Goal: Transaction & Acquisition: Purchase product/service

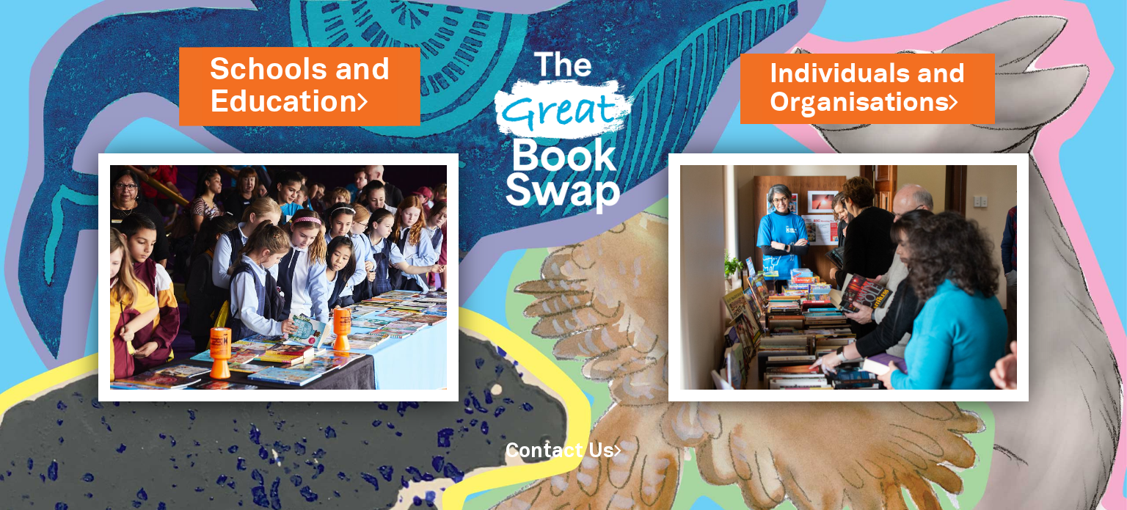
click at [300, 86] on link "Schools and Education" at bounding box center [300, 86] width 180 height 74
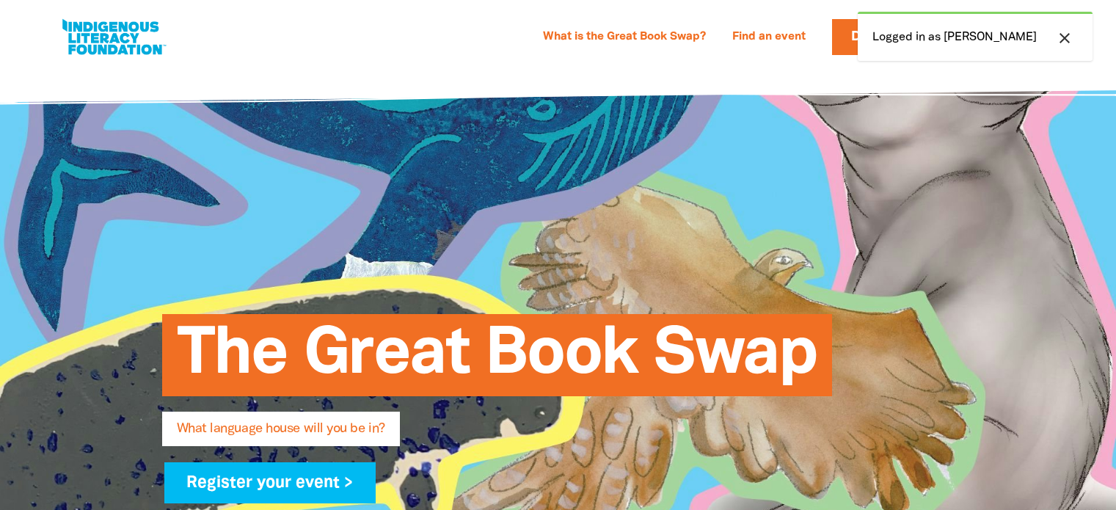
select select "high-school"
click at [1056, 37] on icon "close" at bounding box center [1065, 38] width 18 height 18
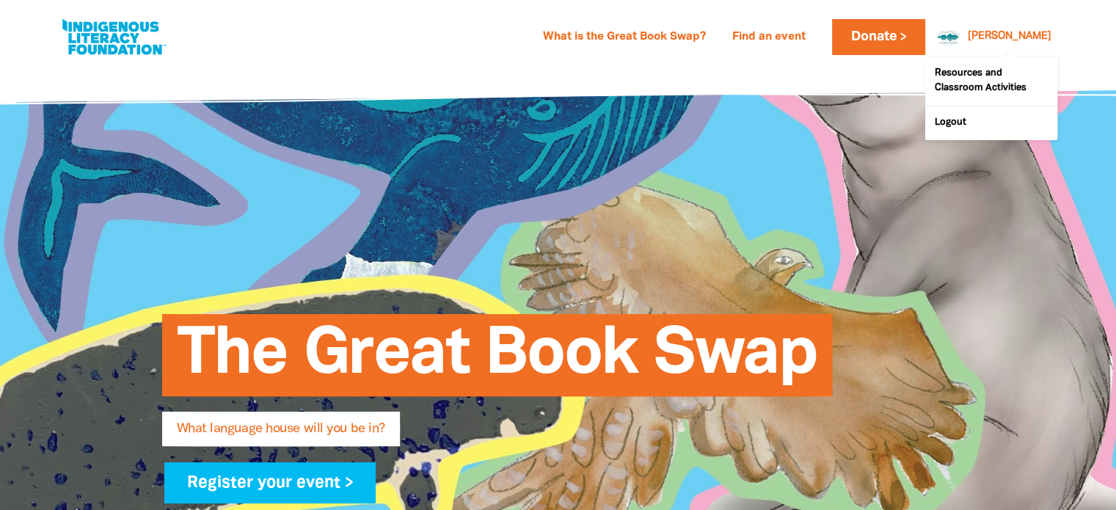
click at [1041, 40] on link "[PERSON_NAME]" at bounding box center [1009, 37] width 84 height 10
click at [974, 118] on link "Logout" at bounding box center [991, 123] width 132 height 34
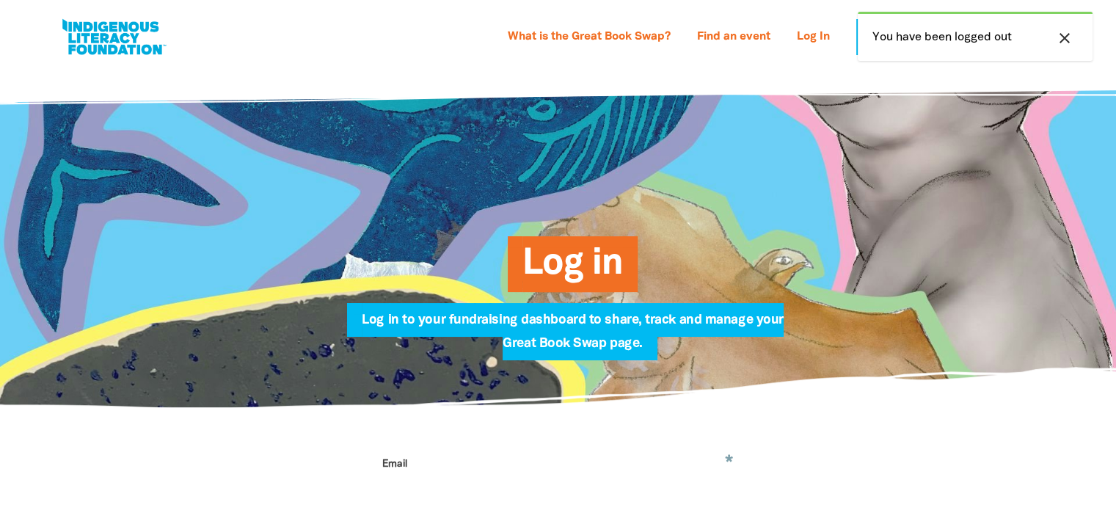
click at [1064, 39] on icon "close" at bounding box center [1065, 38] width 18 height 18
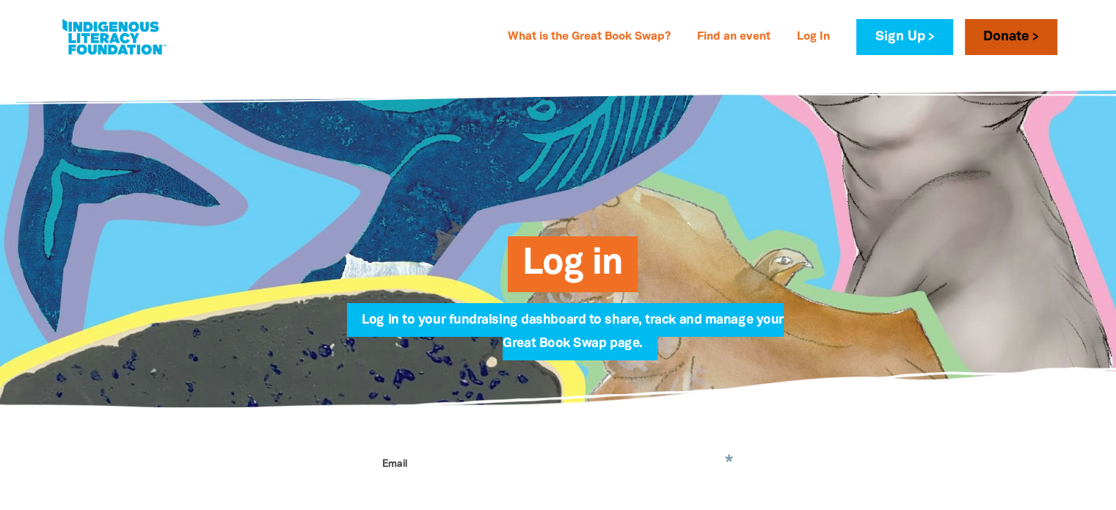
click at [1006, 36] on link "Donate" at bounding box center [1011, 37] width 92 height 36
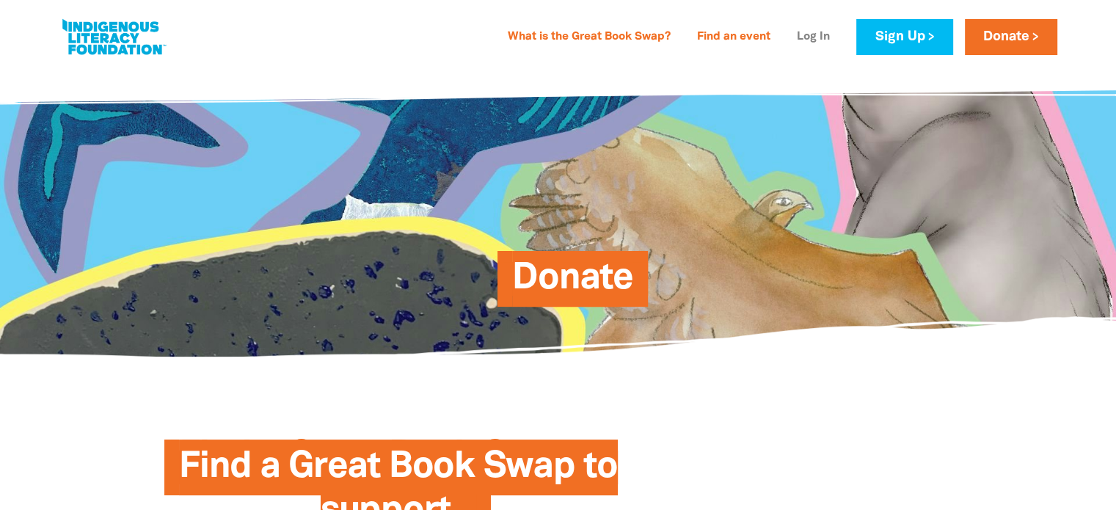
click at [805, 37] on link "Log In" at bounding box center [813, 37] width 51 height 23
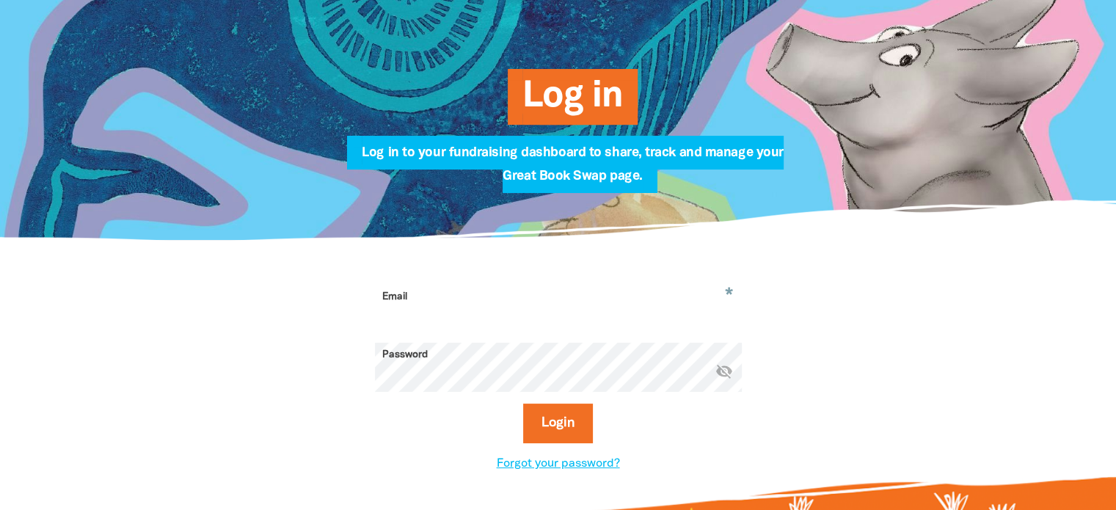
scroll to position [220, 0]
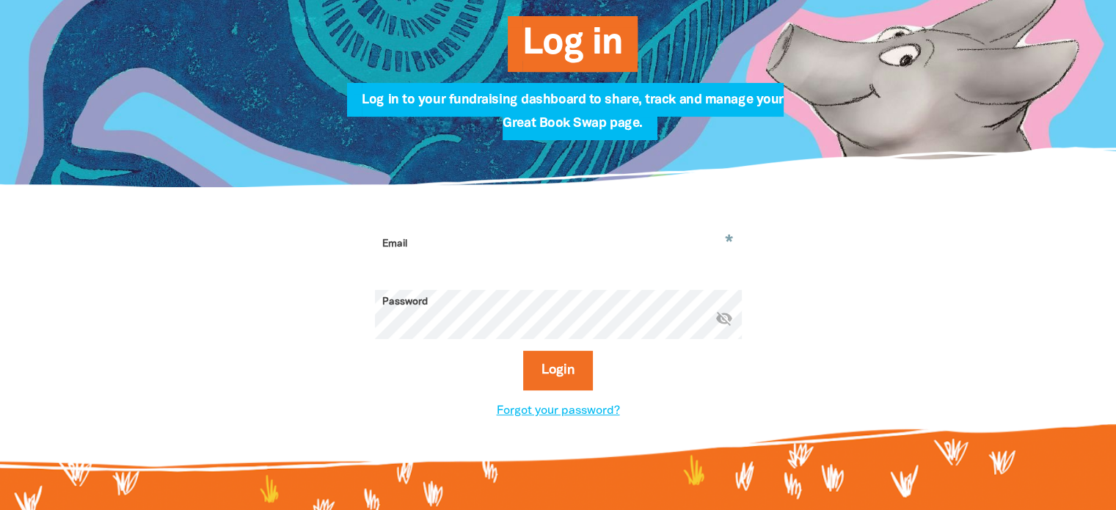
click at [461, 266] on input "Email" at bounding box center [558, 255] width 367 height 46
type input "[PERSON_NAME][EMAIL_ADDRESS][PERSON_NAME][DOMAIN_NAME]"
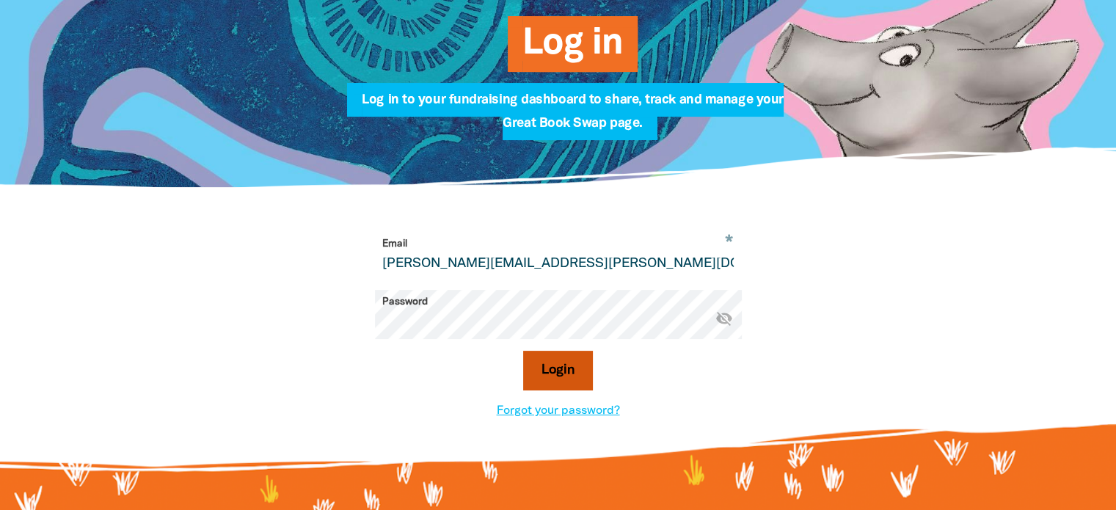
click at [540, 360] on button "Login" at bounding box center [558, 371] width 70 height 40
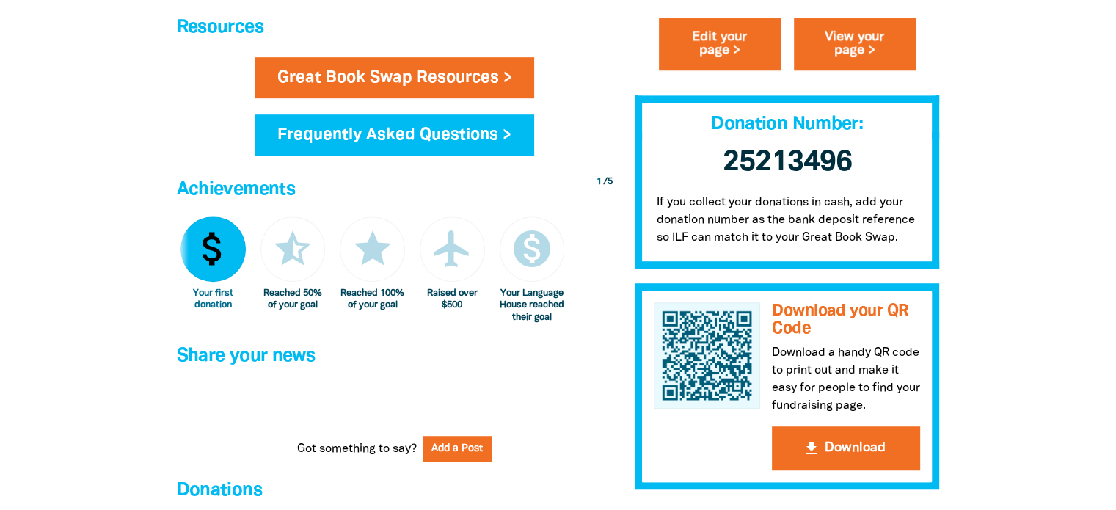
scroll to position [1320, 0]
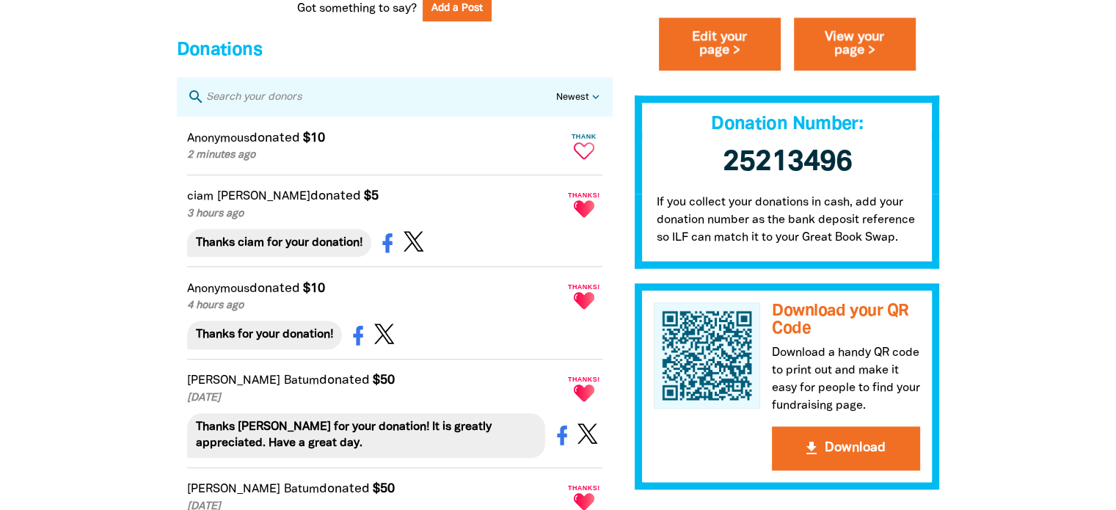
click at [579, 159] on icon "Paginated content" at bounding box center [584, 150] width 21 height 17
type textarea "Thanks for your donation!"
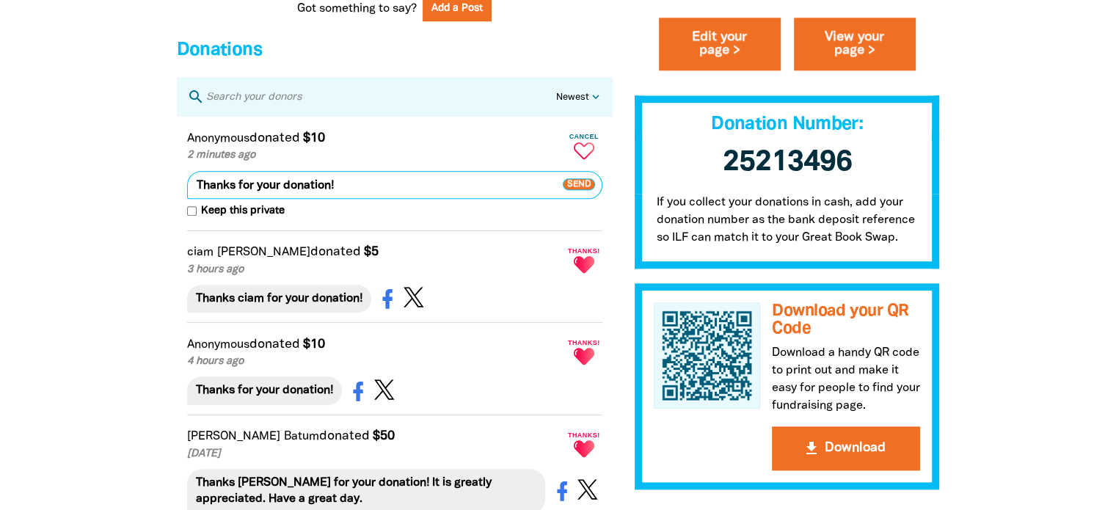
click at [589, 190] on span "Send" at bounding box center [579, 184] width 32 height 12
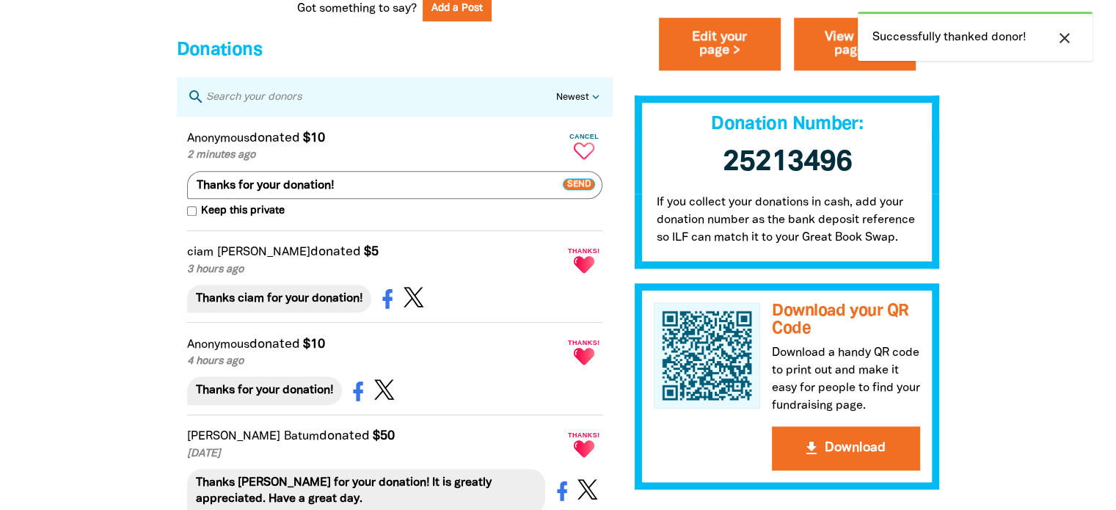
click at [508, 230] on article "Anonymous donated $10 2 minutes ago Cancel Thanks for your donation! keyboard_r…" at bounding box center [395, 174] width 436 height 114
click at [569, 190] on span "Send" at bounding box center [579, 184] width 32 height 12
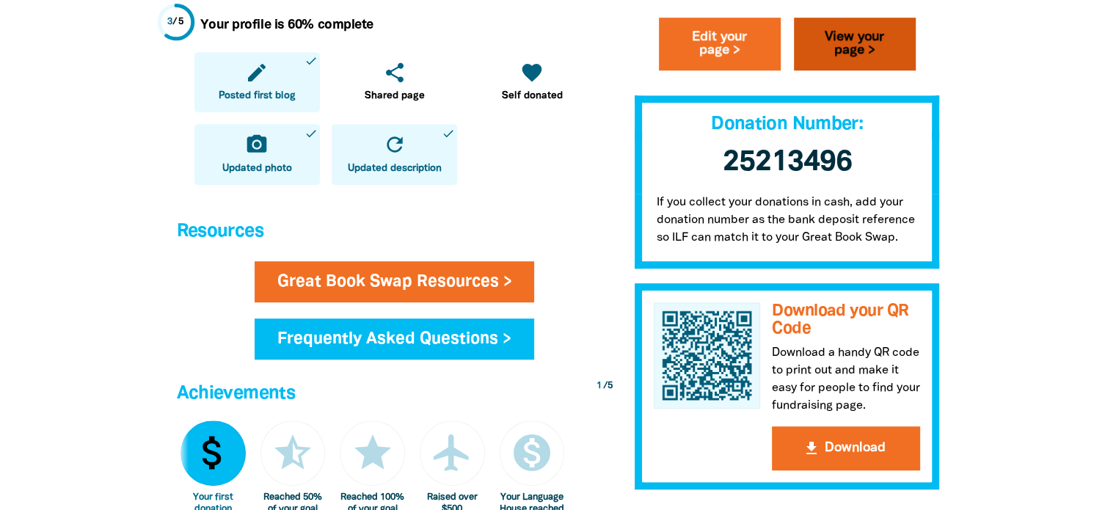
scroll to position [734, 0]
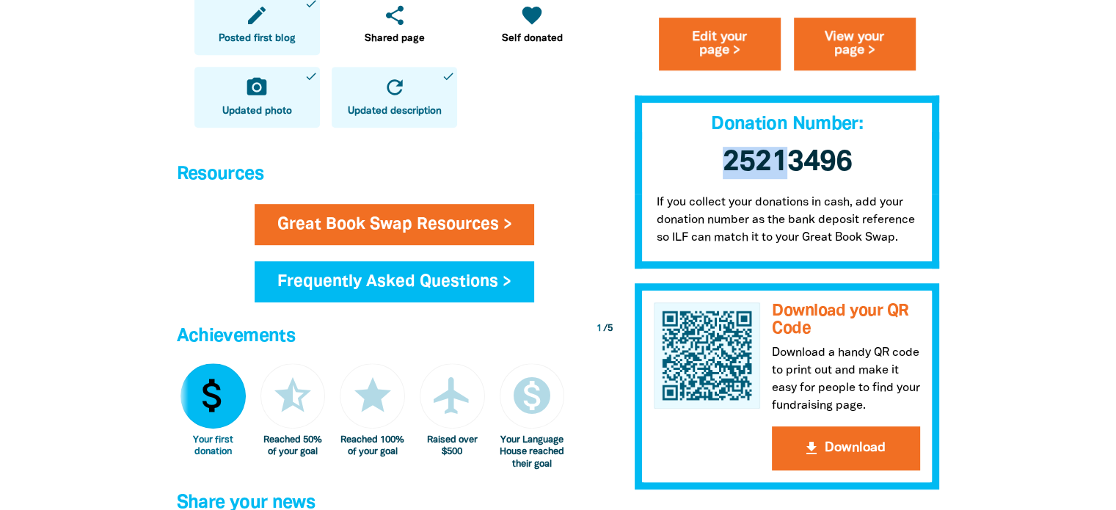
drag, startPoint x: 723, startPoint y: 164, endPoint x: 780, endPoint y: 164, distance: 57.2
click at [780, 164] on span "25213496 ﻿" at bounding box center [787, 162] width 129 height 27
click at [865, 189] on h3 "25213496 ﻿" at bounding box center [786, 163] width 305 height 62
click at [693, 223] on p "If you collect your donations in cash, add your donation number as the bank dep…" at bounding box center [786, 231] width 305 height 75
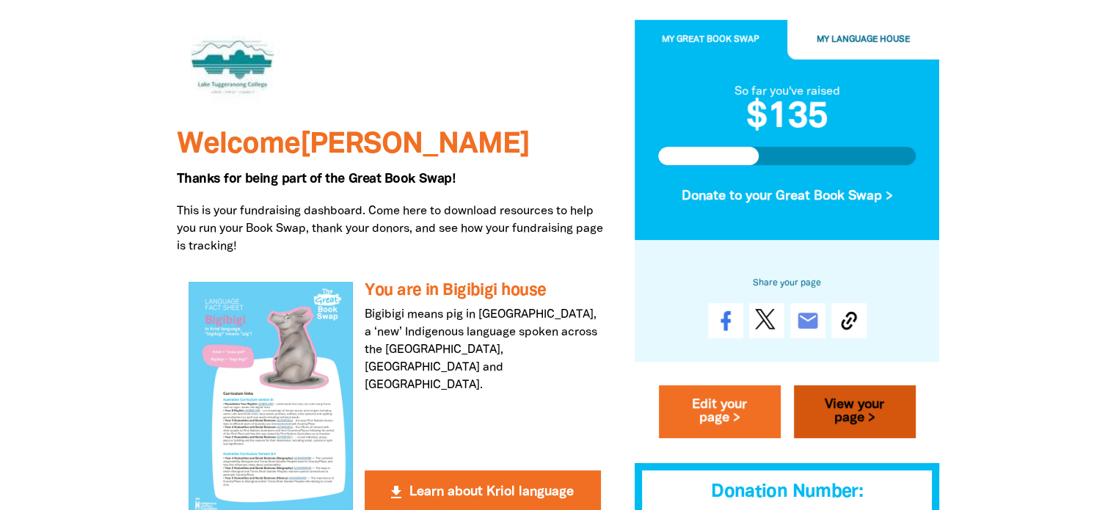
scroll to position [220, 0]
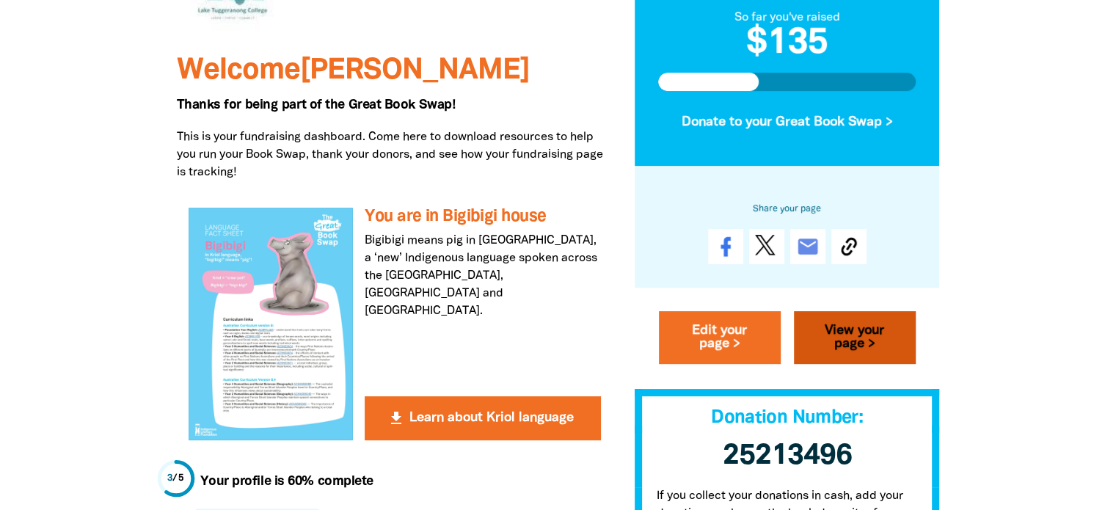
click at [830, 329] on link "View your page >" at bounding box center [855, 337] width 122 height 53
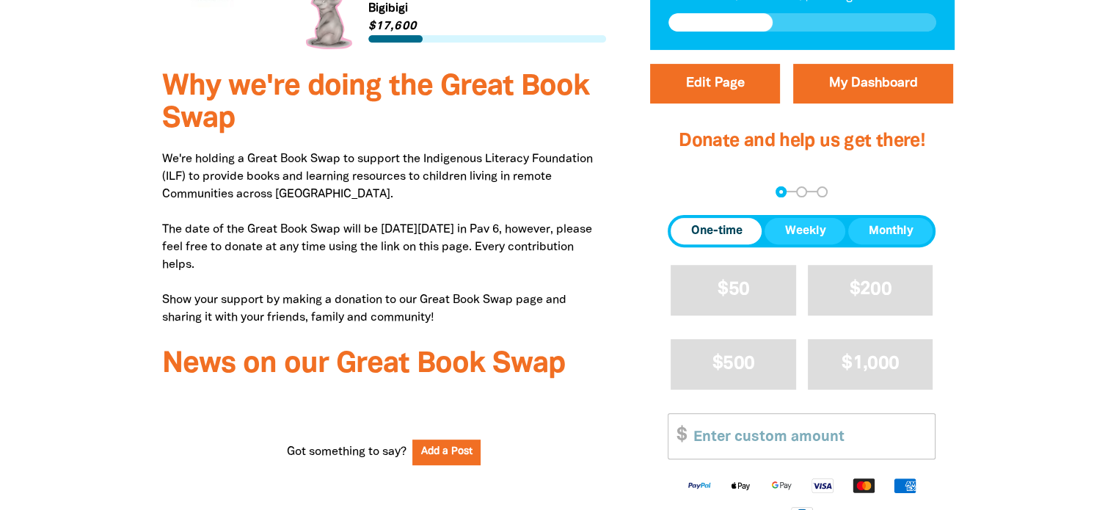
scroll to position [440, 0]
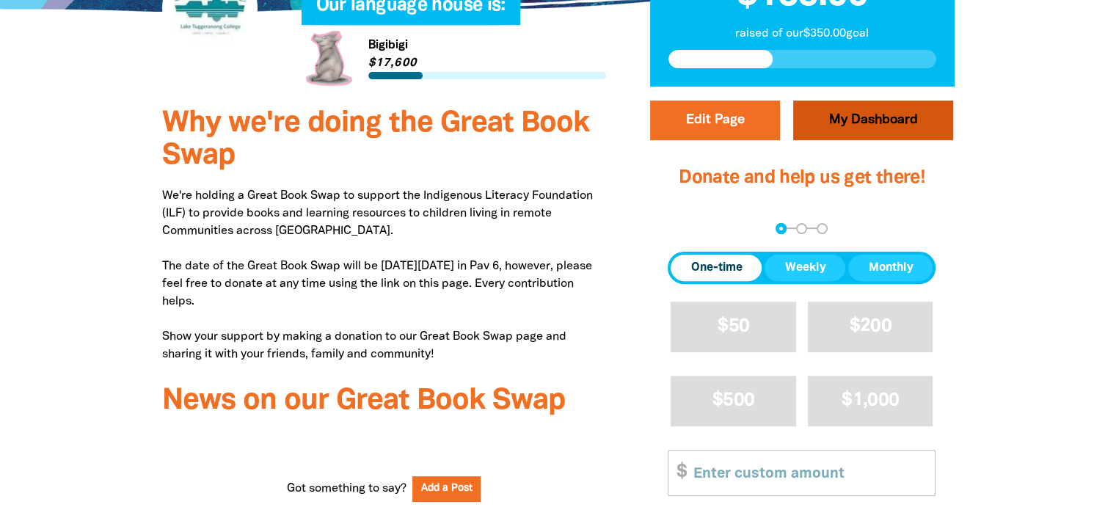
click at [871, 122] on link "My Dashboard" at bounding box center [873, 120] width 160 height 40
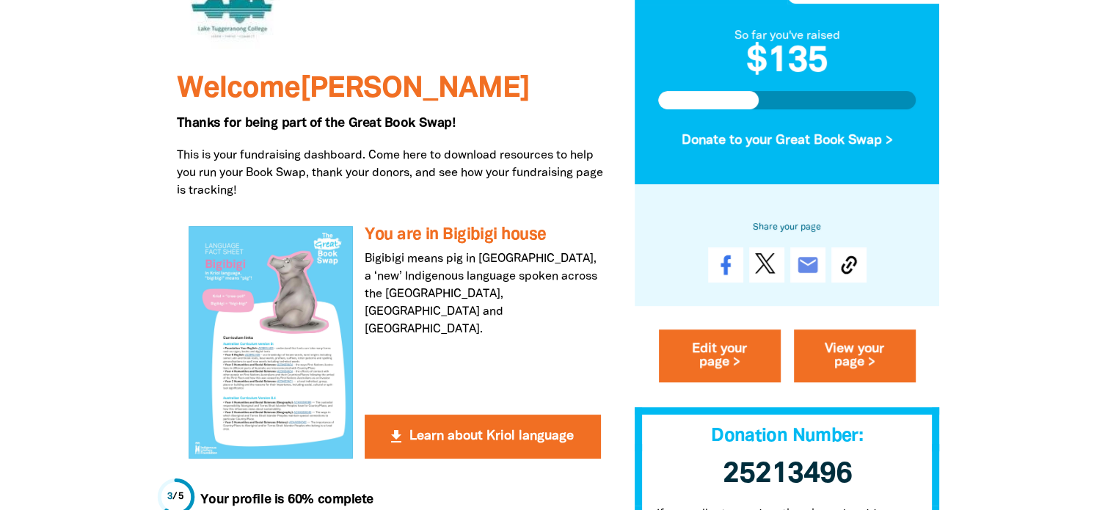
scroll to position [293, 0]
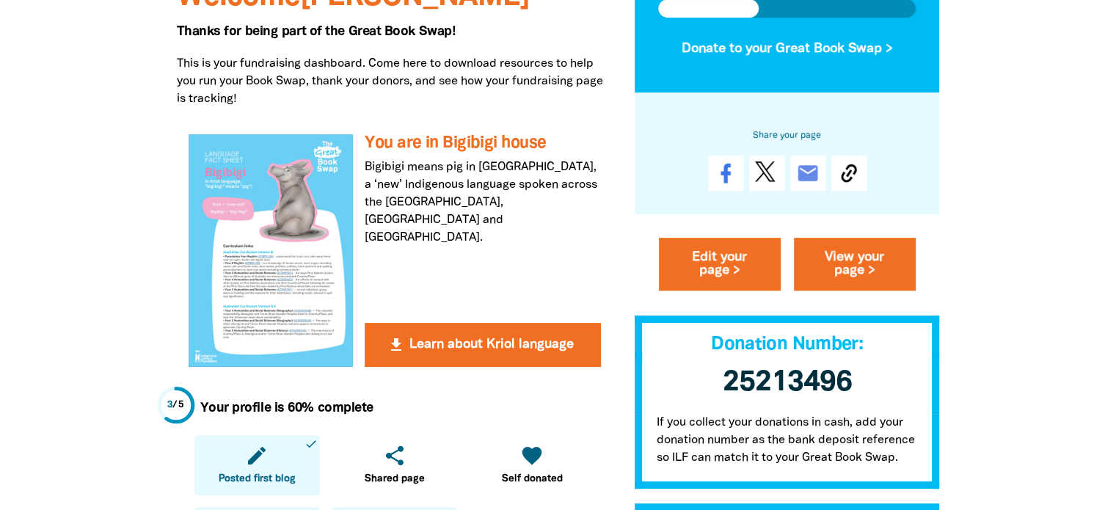
click at [815, 369] on span "25213496 ﻿" at bounding box center [787, 382] width 129 height 27
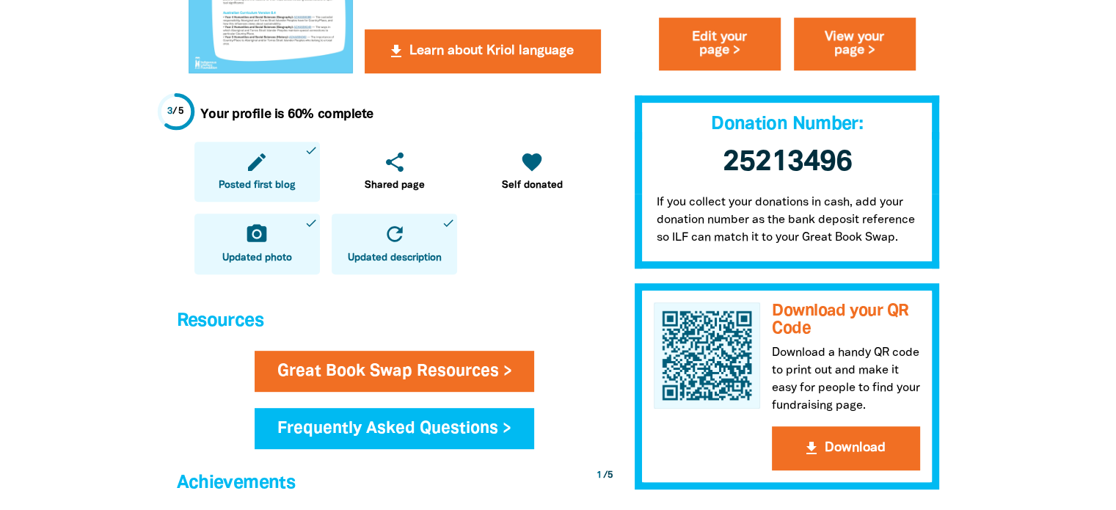
scroll to position [807, 0]
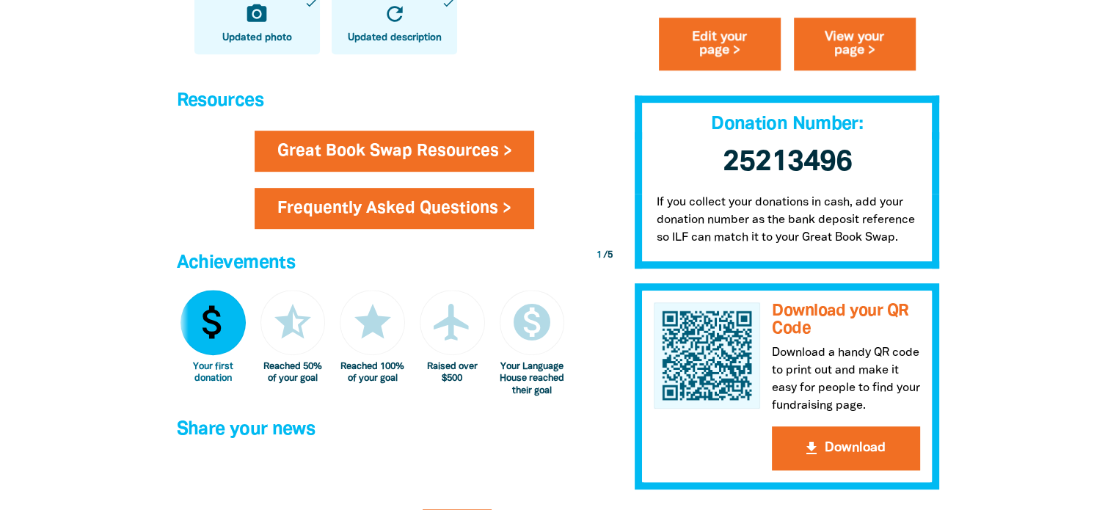
click at [449, 208] on link "Frequently Asked Questions >" at bounding box center [394, 208] width 279 height 41
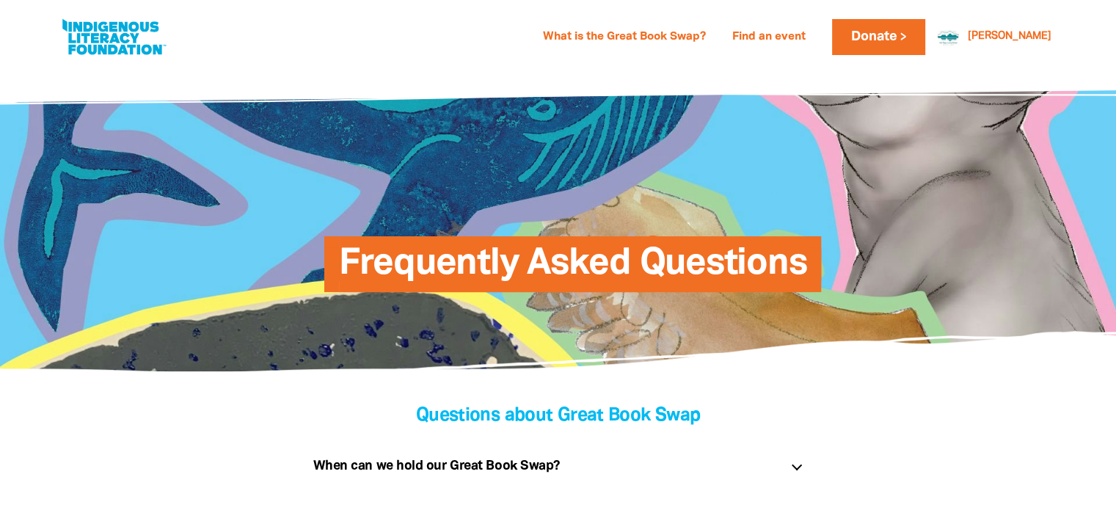
scroll to position [293, 0]
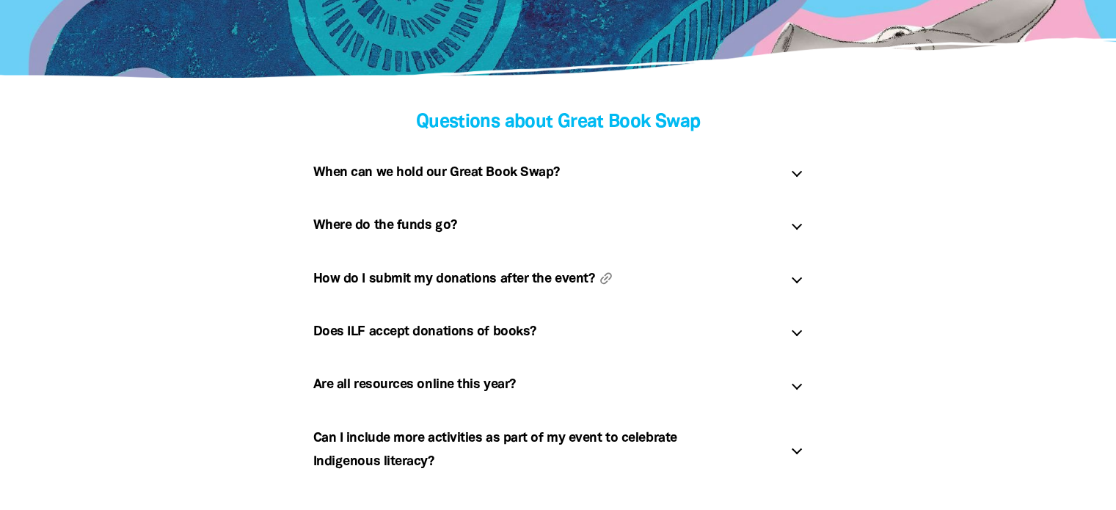
click at [469, 275] on h5 "How do I submit my donations after the event? link" at bounding box center [546, 278] width 466 height 23
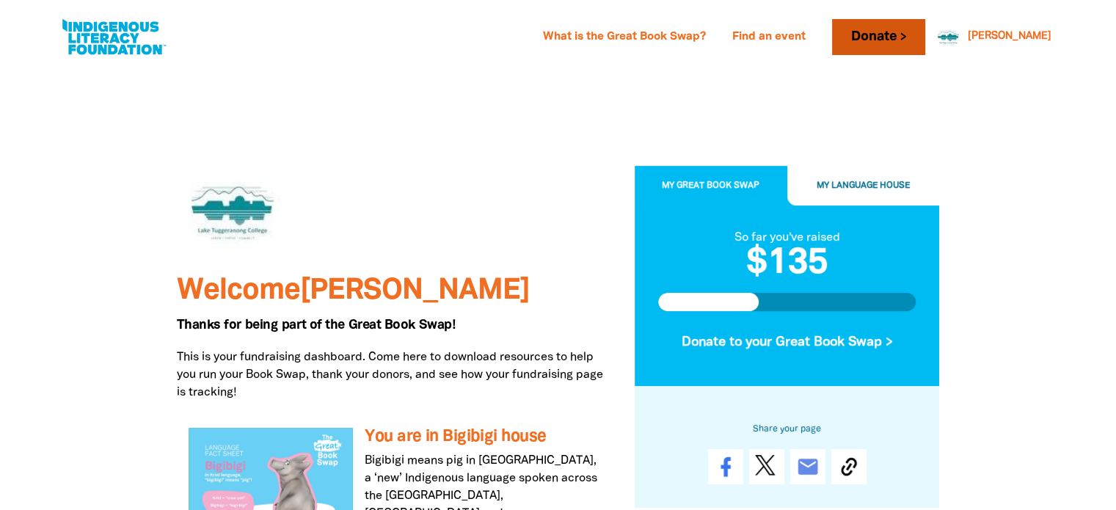
click at [924, 37] on link "Donate" at bounding box center [878, 37] width 92 height 36
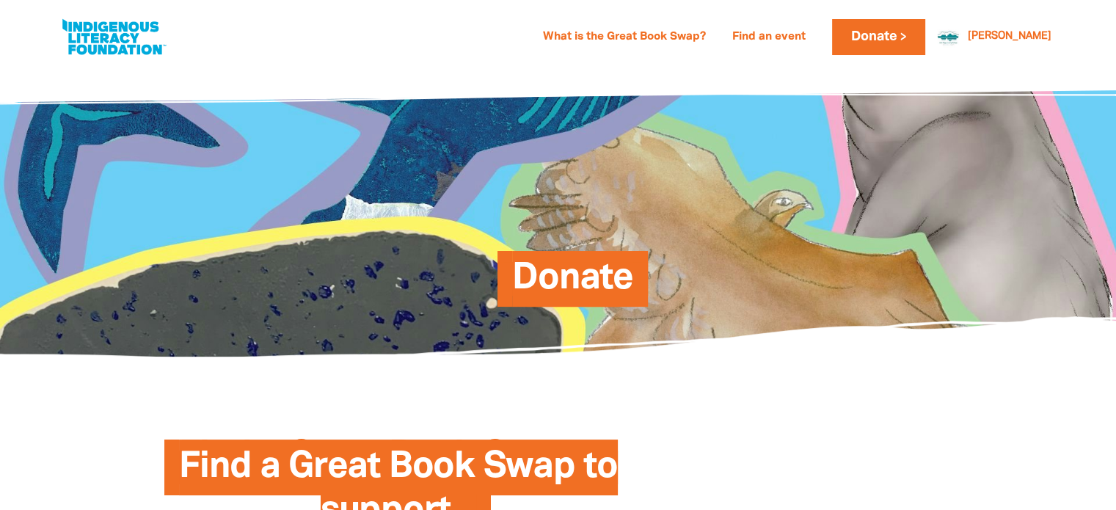
scroll to position [440, 0]
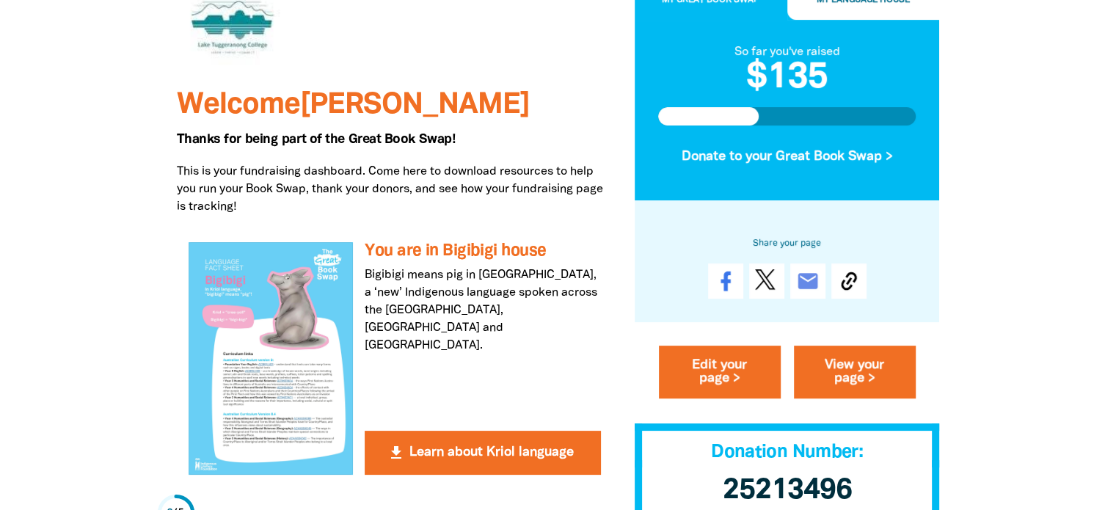
scroll to position [293, 0]
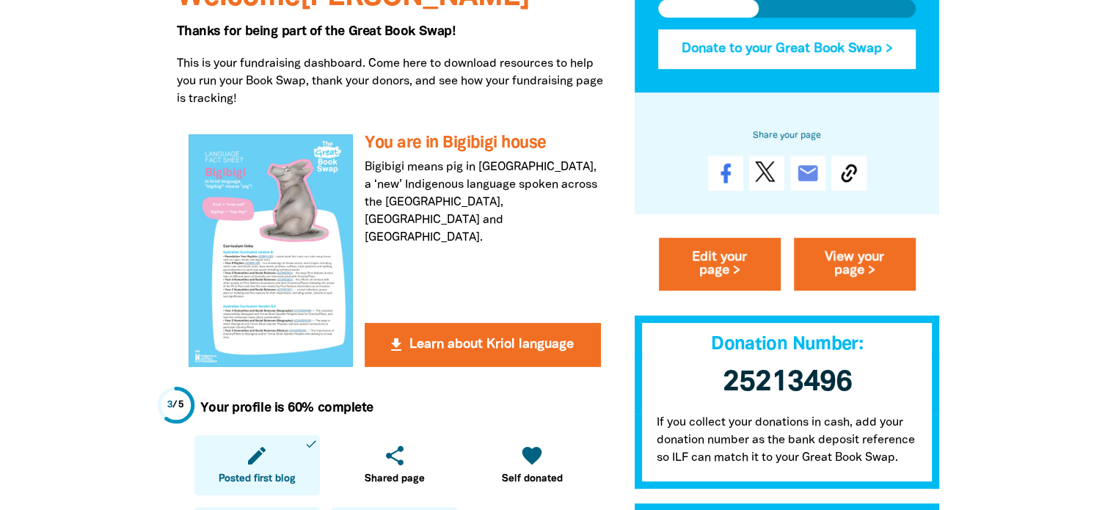
click at [793, 50] on button "Donate to your Great Book Swap >" at bounding box center [787, 49] width 258 height 40
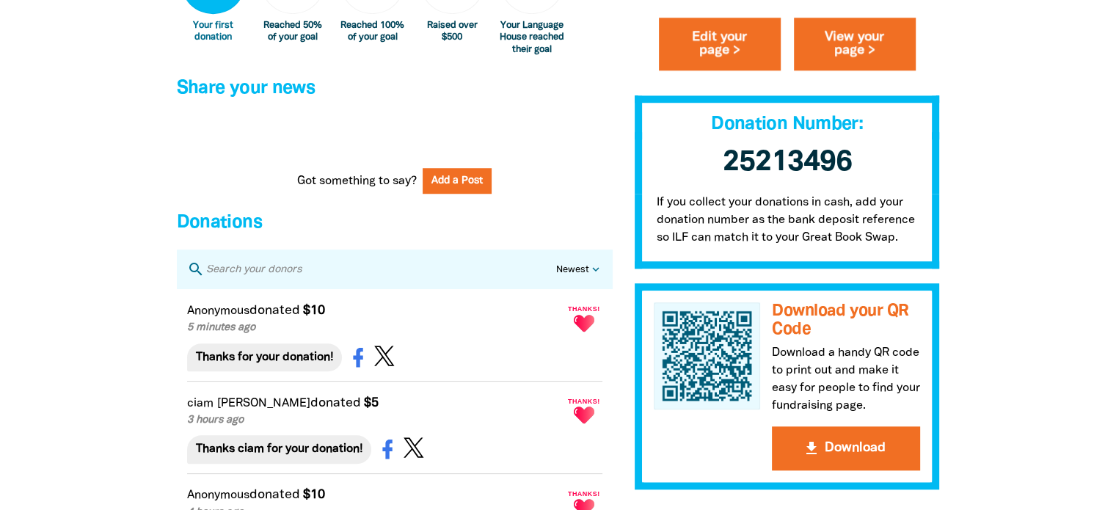
scroll to position [1174, 0]
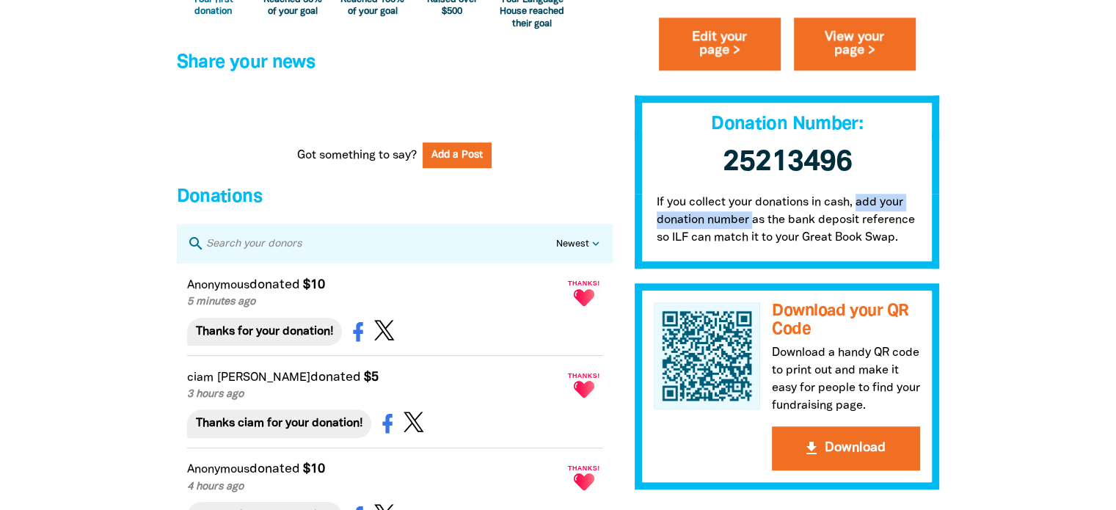
drag, startPoint x: 859, startPoint y: 202, endPoint x: 751, endPoint y: 220, distance: 109.4
click at [751, 220] on p "If you collect your donations in cash, add your donation number as the bank dep…" at bounding box center [786, 231] width 305 height 75
drag, startPoint x: 790, startPoint y: 220, endPoint x: 858, endPoint y: 221, distance: 68.2
click at [858, 221] on p "If you collect your donations in cash, add your donation number as the bank dep…" at bounding box center [786, 231] width 305 height 75
copy p "bank deposit"
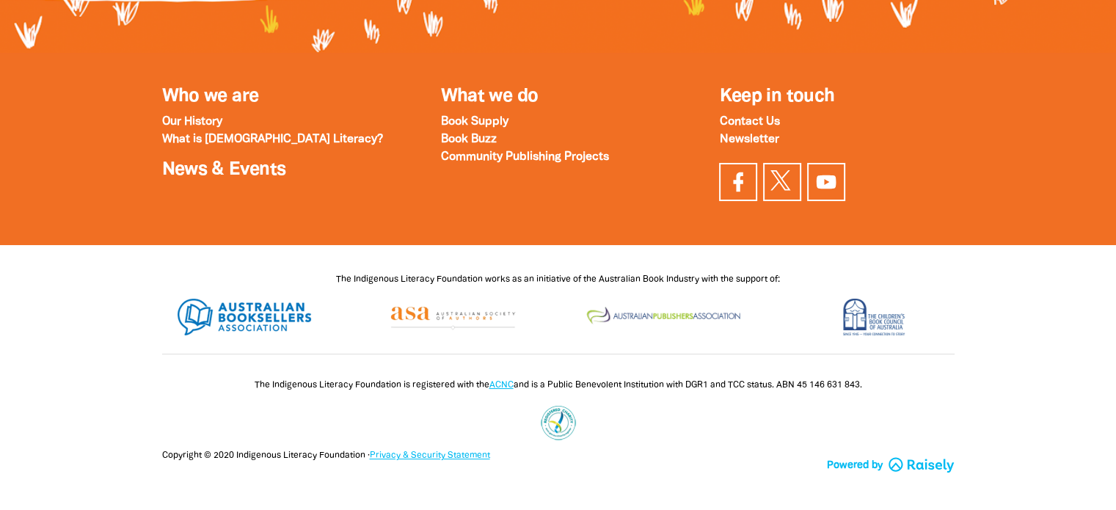
scroll to position [1934, 0]
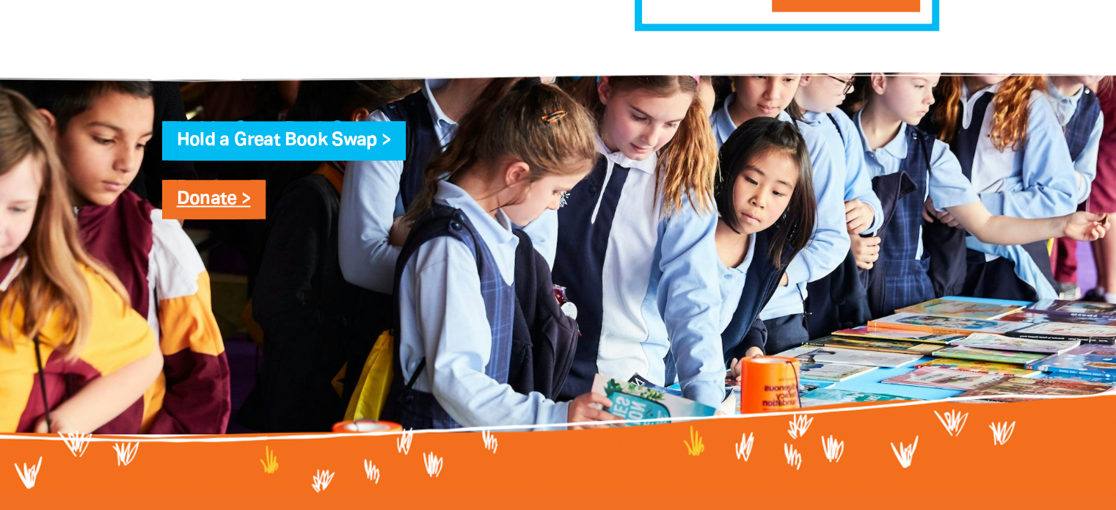
click at [217, 208] on link "Donate >" at bounding box center [214, 199] width 74 height 17
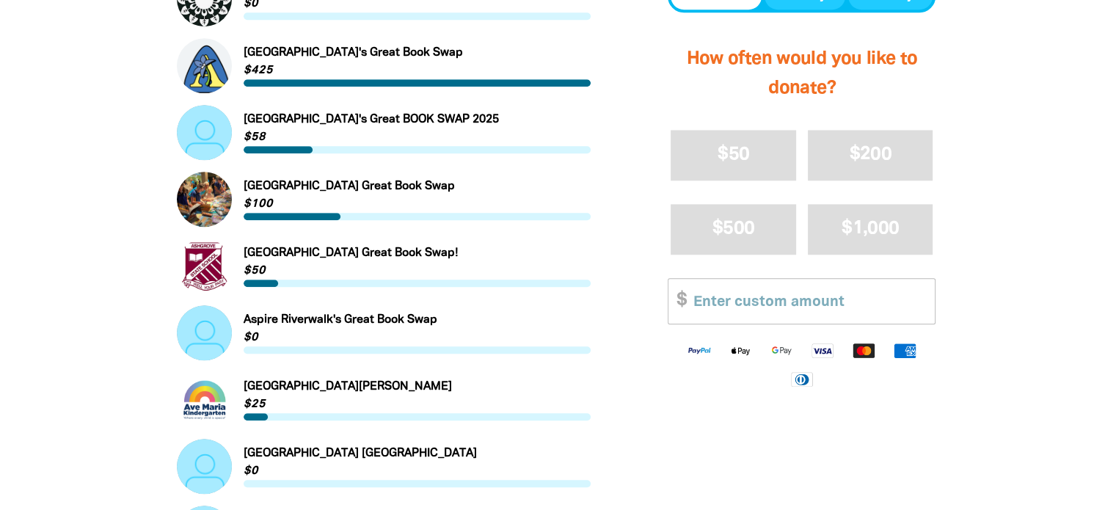
scroll to position [1247, 0]
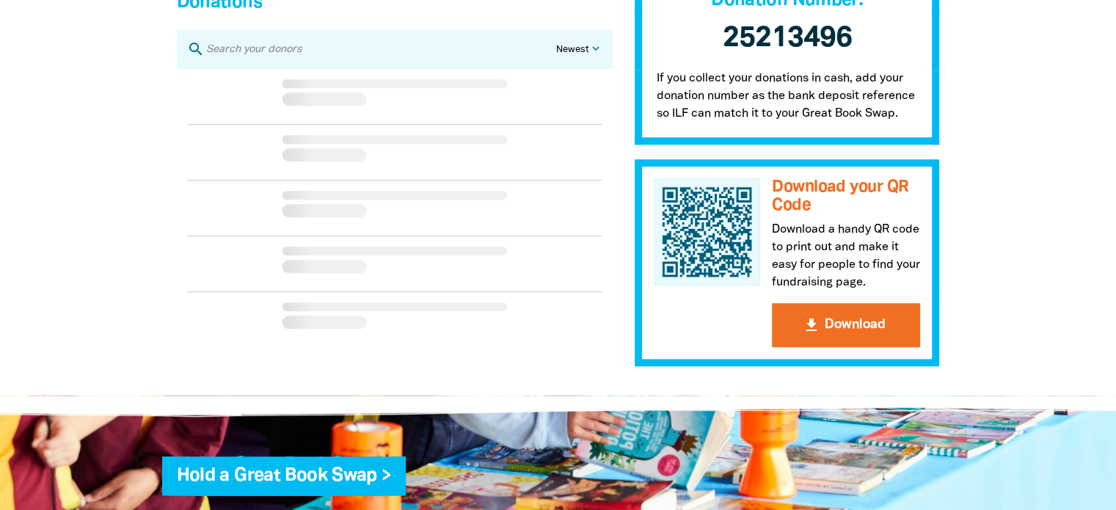
scroll to position [2297, 0]
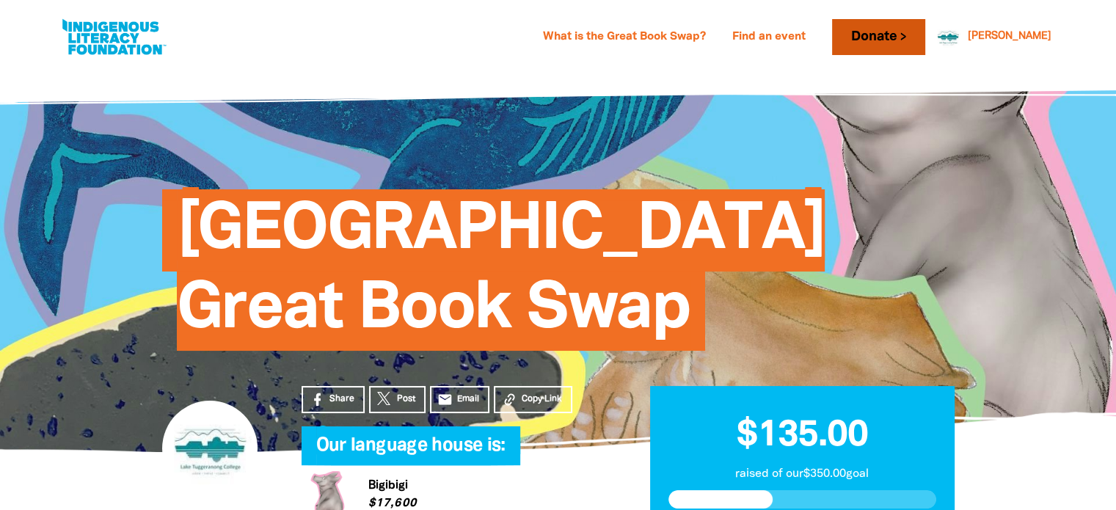
click at [912, 37] on link "Donate" at bounding box center [878, 37] width 92 height 36
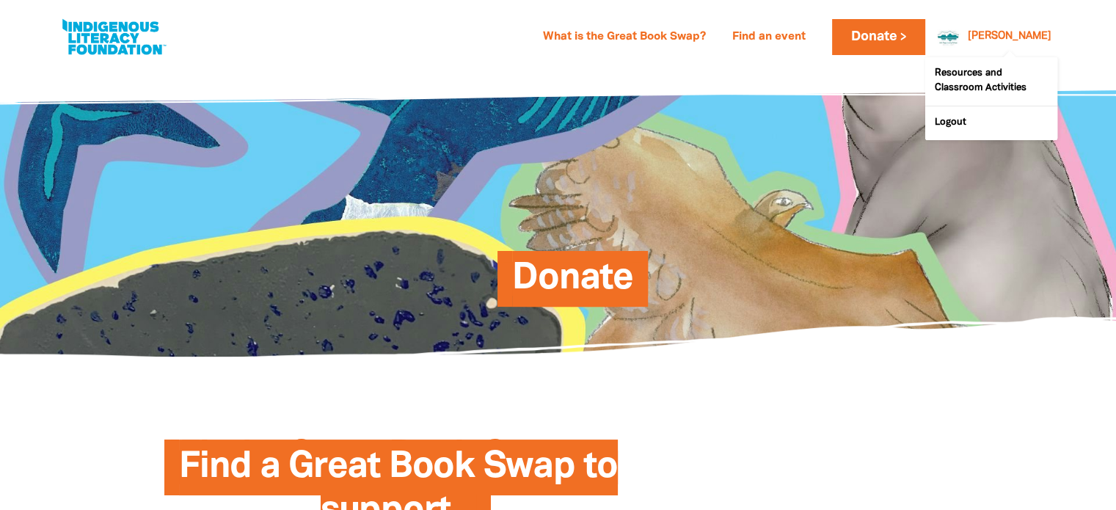
click at [1009, 29] on div "[PERSON_NAME]" at bounding box center [1009, 37] width 95 height 22
click at [1009, 42] on div "[PERSON_NAME]" at bounding box center [1009, 37] width 95 height 22
click at [1001, 83] on link "Resources and Classroom Activities" at bounding box center [991, 81] width 132 height 48
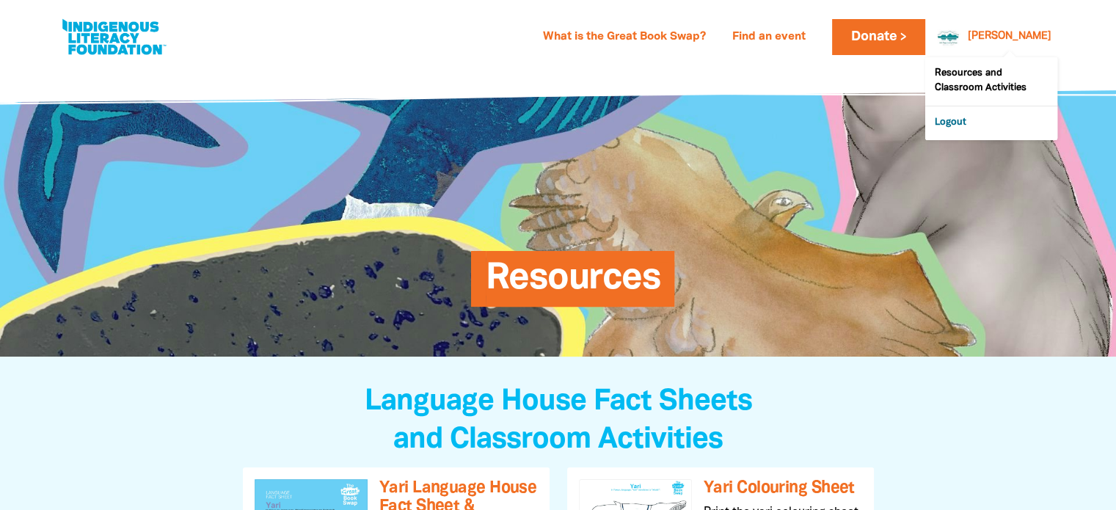
click at [962, 125] on link "Logout" at bounding box center [991, 123] width 132 height 34
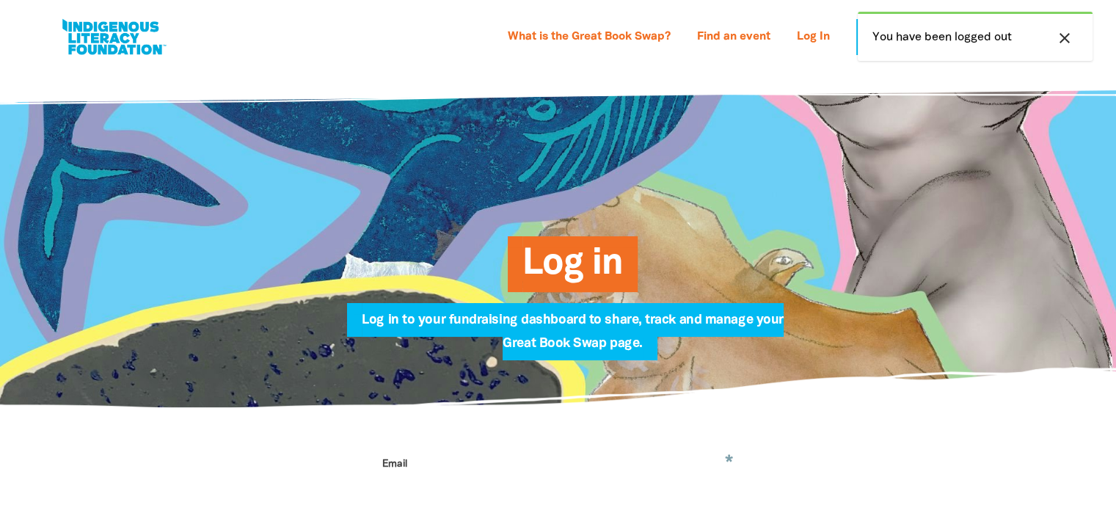
click at [1062, 32] on icon "close" at bounding box center [1065, 38] width 18 height 18
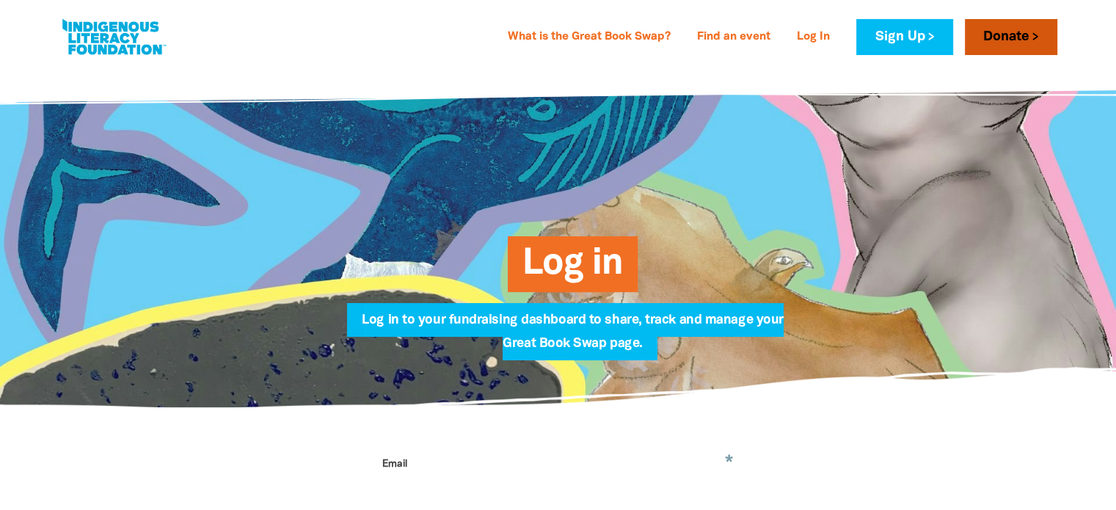
click at [1018, 40] on link "Donate" at bounding box center [1011, 37] width 92 height 36
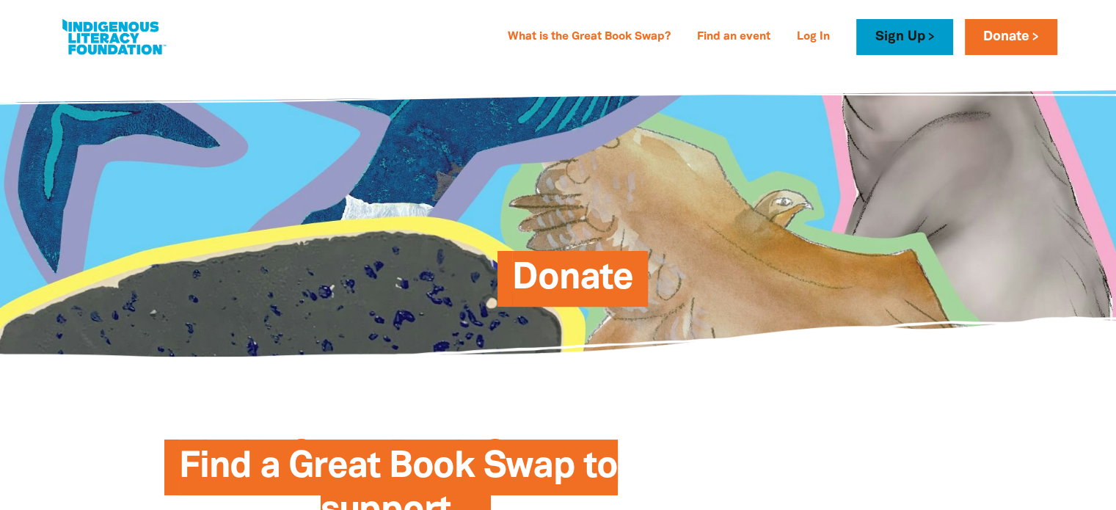
click at [949, 44] on link "Sign Up" at bounding box center [904, 37] width 96 height 36
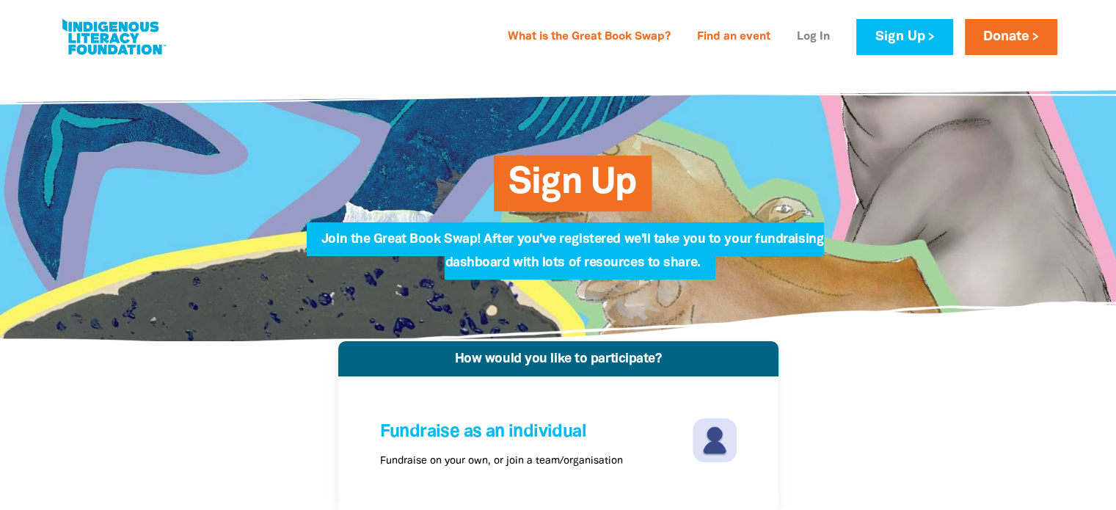
click at [818, 42] on link "Log In" at bounding box center [813, 37] width 51 height 23
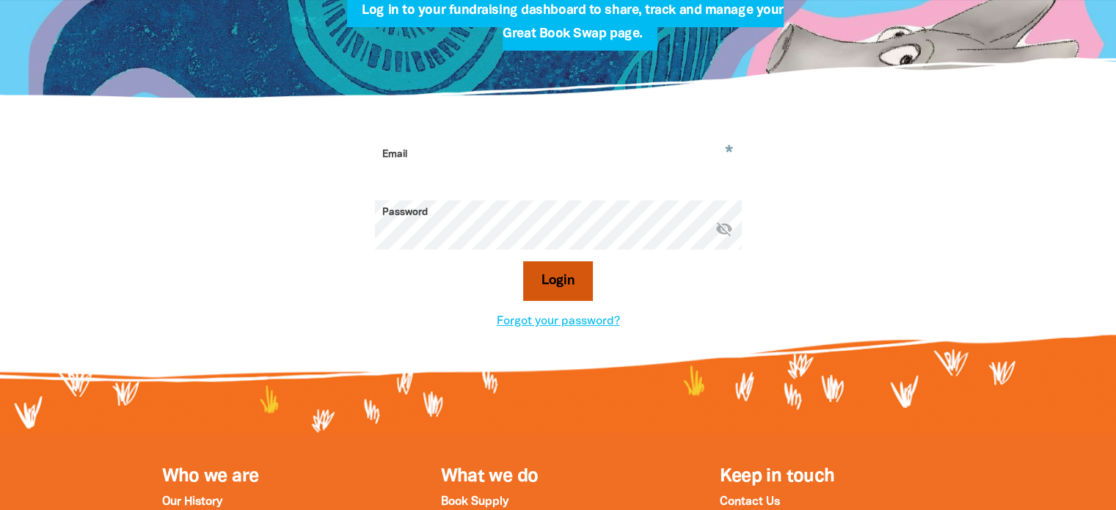
scroll to position [367, 0]
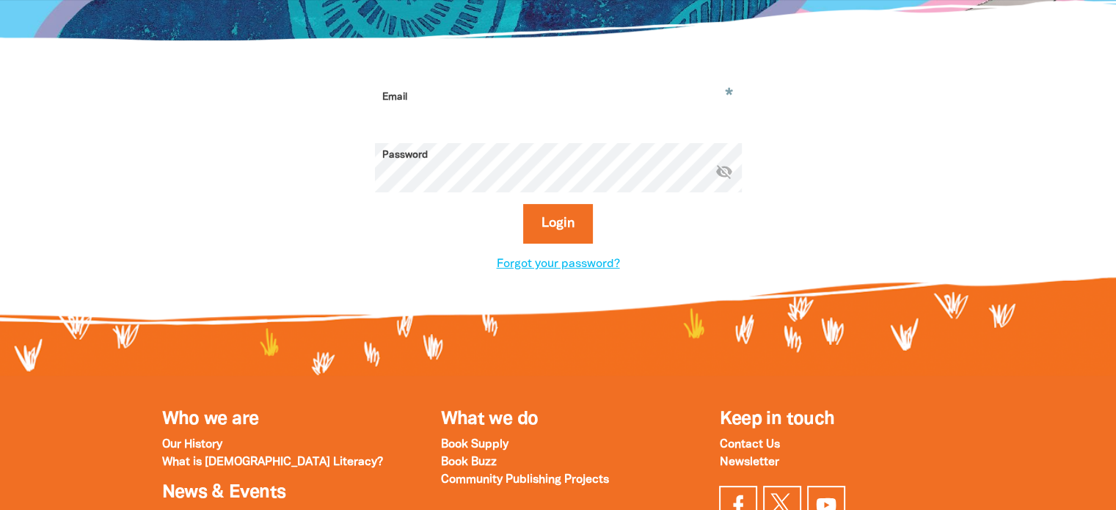
click at [444, 79] on div "* Email Password * visibility_off Login Forgot your password?" at bounding box center [558, 179] width 880 height 276
click at [455, 109] on input "Email" at bounding box center [558, 108] width 367 height 46
type input "[PERSON_NAME][EMAIL_ADDRESS][PERSON_NAME][DOMAIN_NAME]"
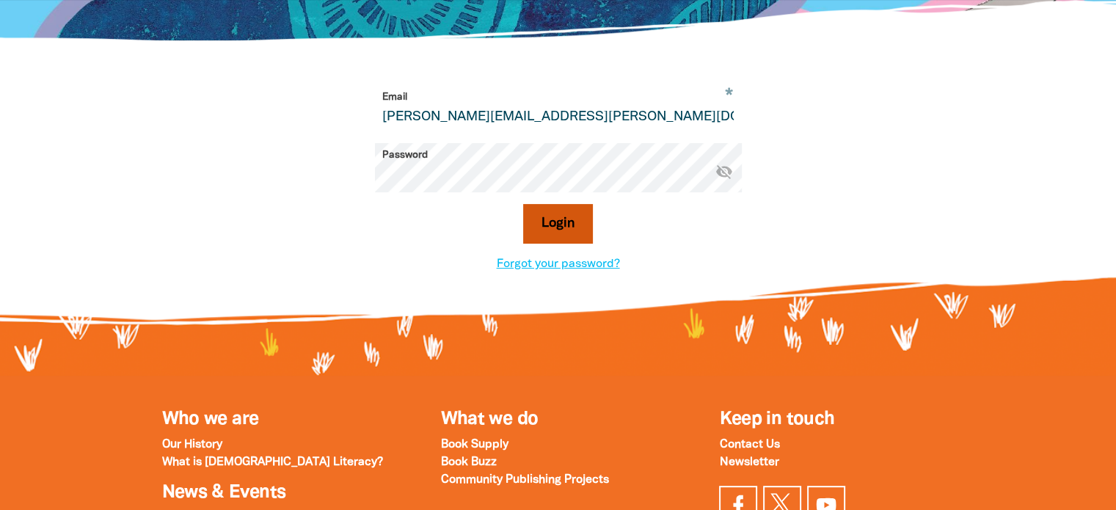
click at [569, 222] on button "Login" at bounding box center [558, 224] width 70 height 40
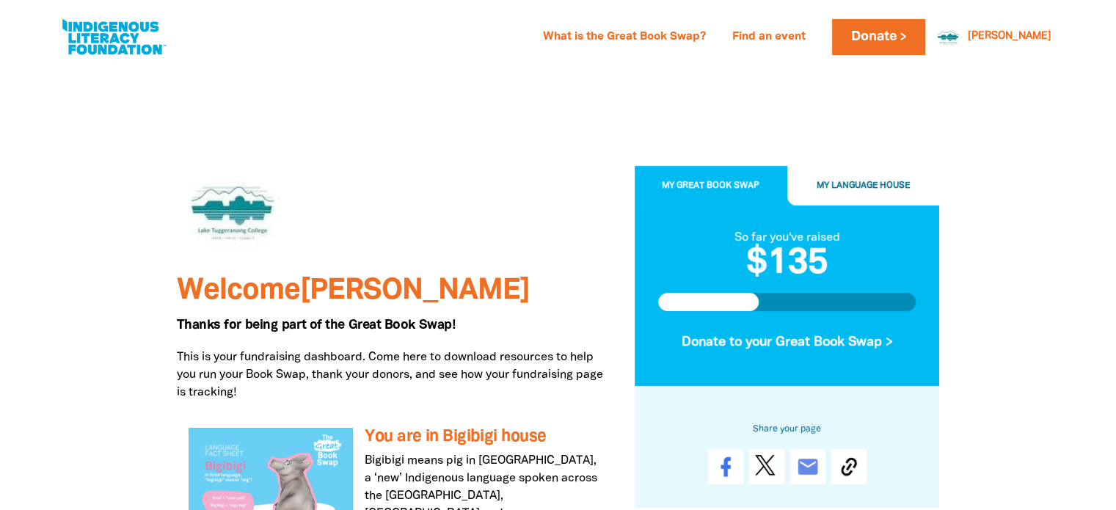
click at [731, 175] on button "My Great Book Swap" at bounding box center [710, 186] width 153 height 40
click at [842, 189] on span "My Language House" at bounding box center [862, 185] width 93 height 8
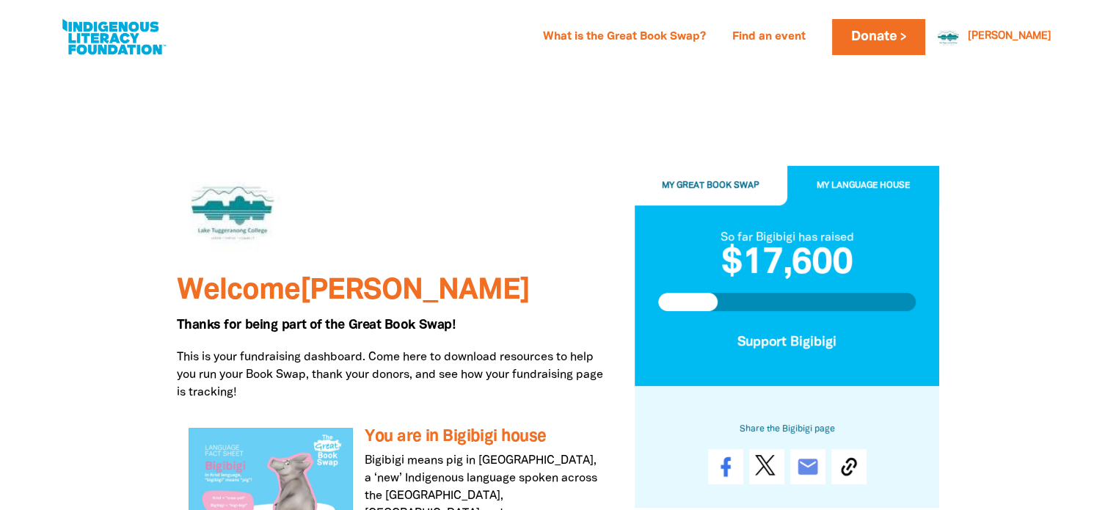
click at [719, 184] on span "My Great Book Swap" at bounding box center [711, 185] width 98 height 8
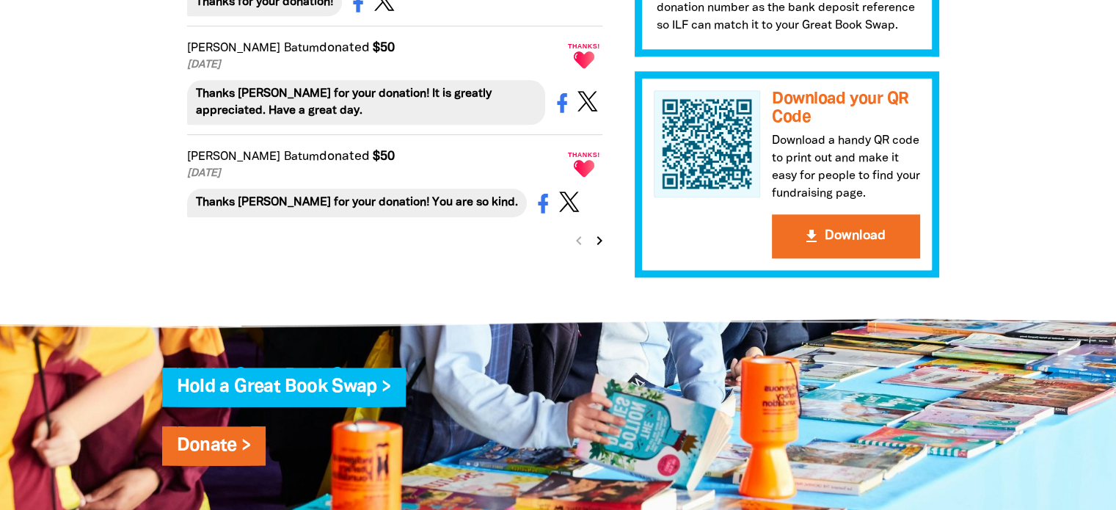
scroll to position [1394, 0]
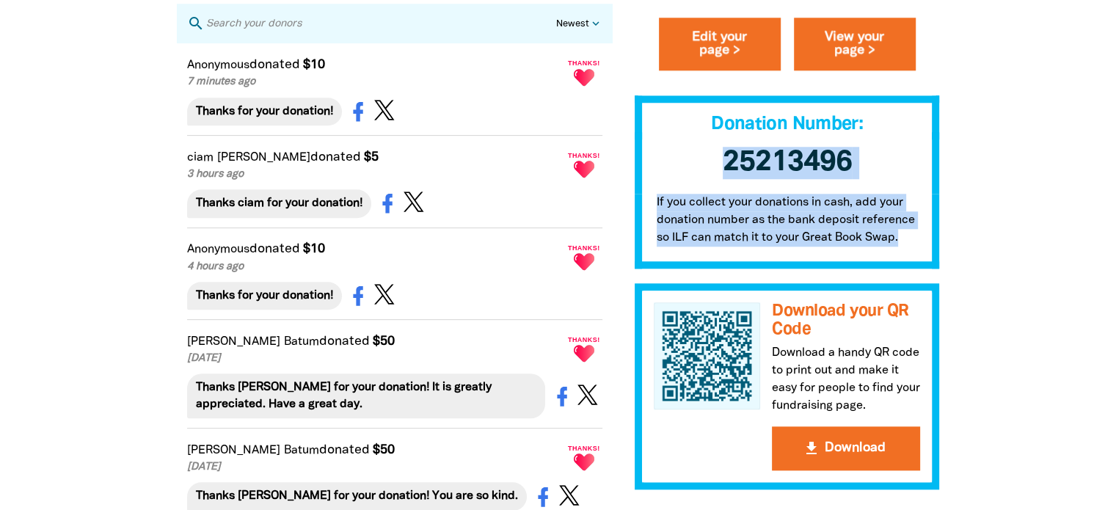
drag, startPoint x: 660, startPoint y: 164, endPoint x: 904, endPoint y: 240, distance: 255.9
click at [904, 240] on div "My Great Book Swap My Language House So far you've raised $135 Donate to your G…" at bounding box center [786, 65] width 305 height 849
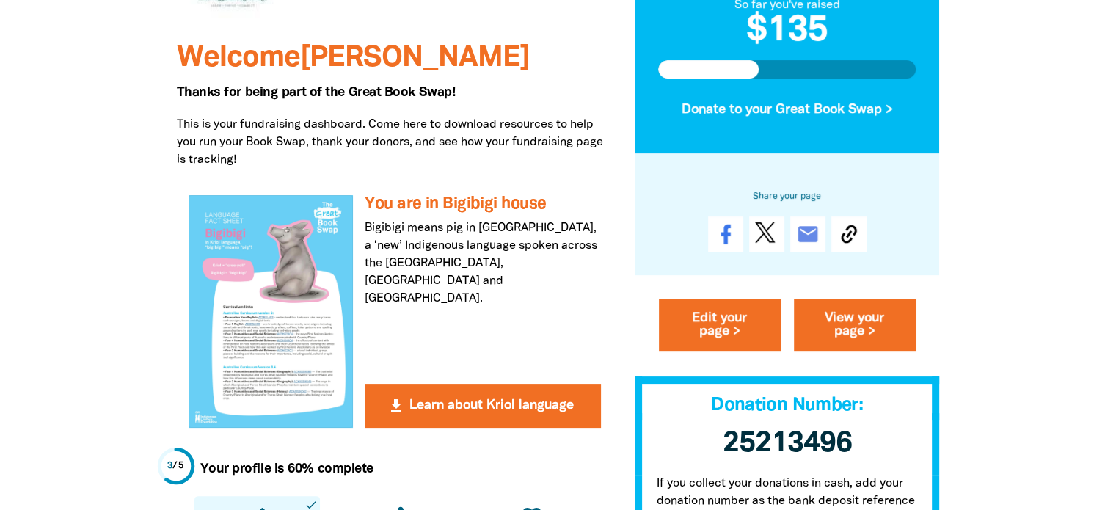
scroll to position [0, 0]
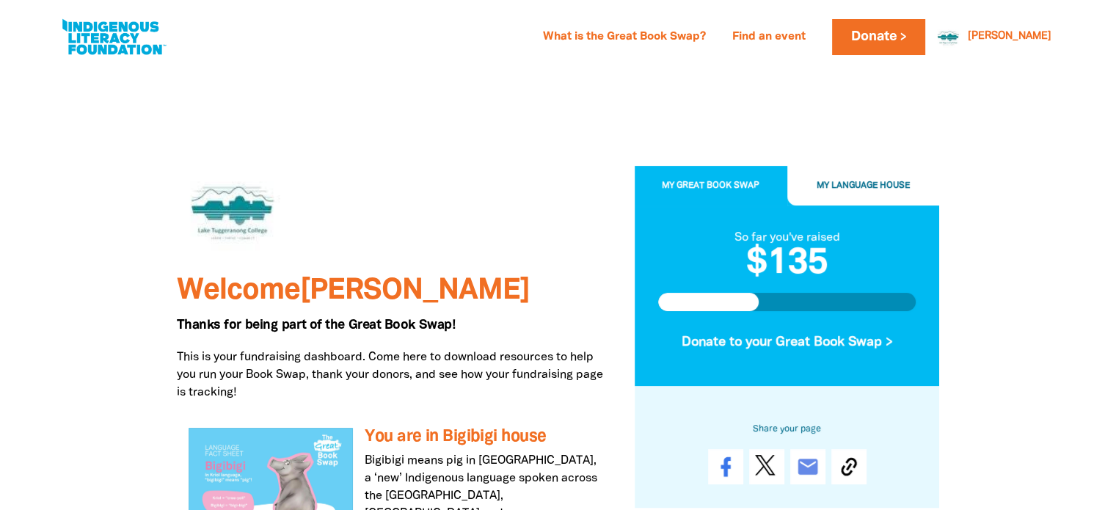
click at [731, 186] on span "My Great Book Swap" at bounding box center [711, 185] width 98 height 8
click at [739, 176] on button "My Great Book Swap" at bounding box center [710, 186] width 153 height 40
click at [851, 177] on button "My Language House" at bounding box center [863, 186] width 153 height 40
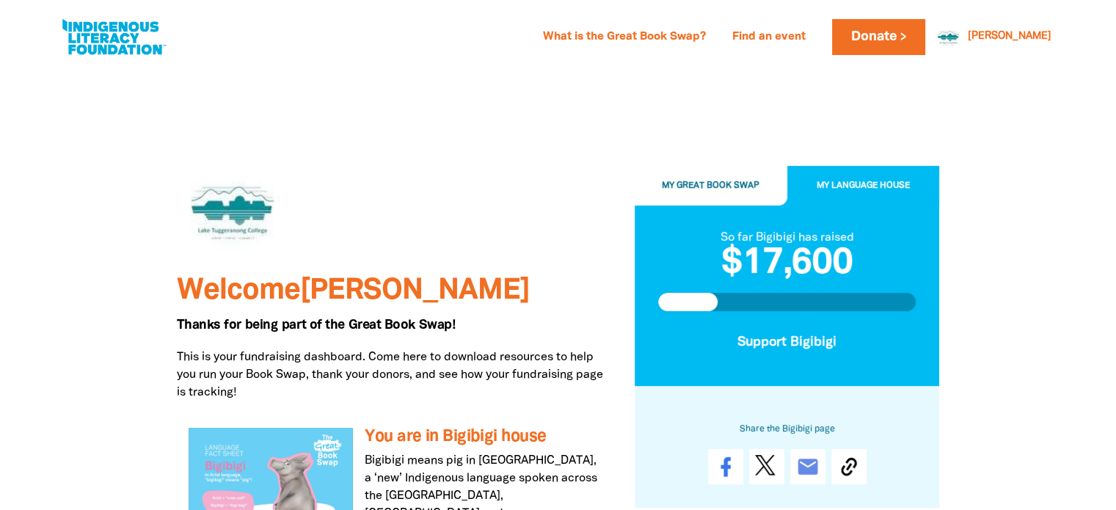
click at [702, 181] on span "My Great Book Swap" at bounding box center [711, 185] width 98 height 8
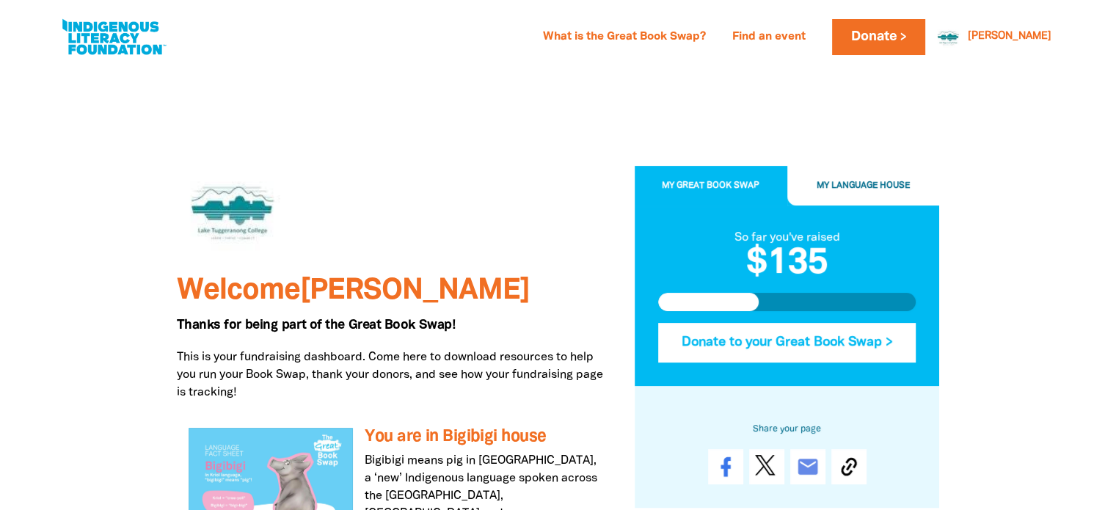
click at [819, 334] on button "Donate to your Great Book Swap >" at bounding box center [787, 343] width 258 height 40
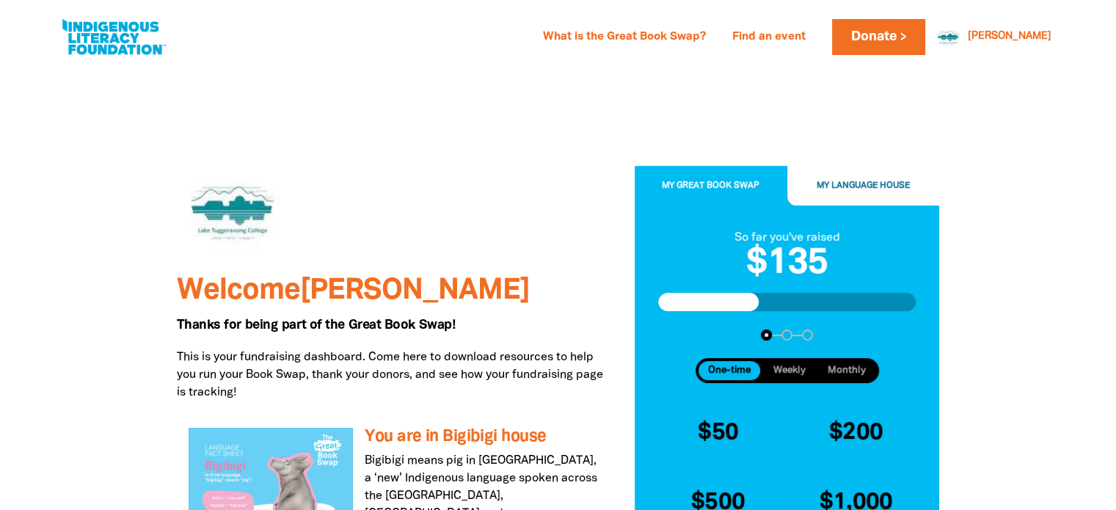
scroll to position [293, 0]
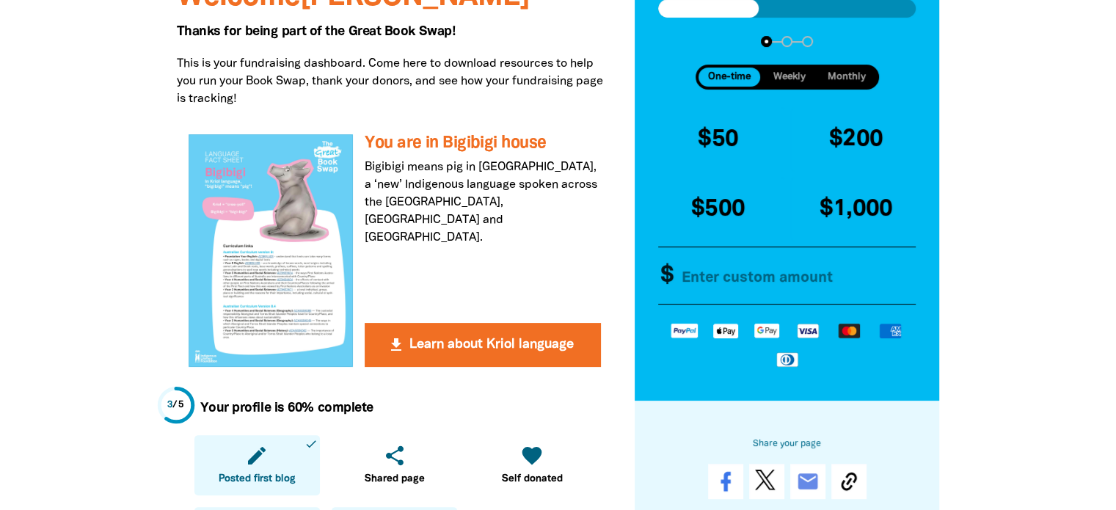
click at [795, 289] on input "Other Amount" at bounding box center [794, 275] width 252 height 56
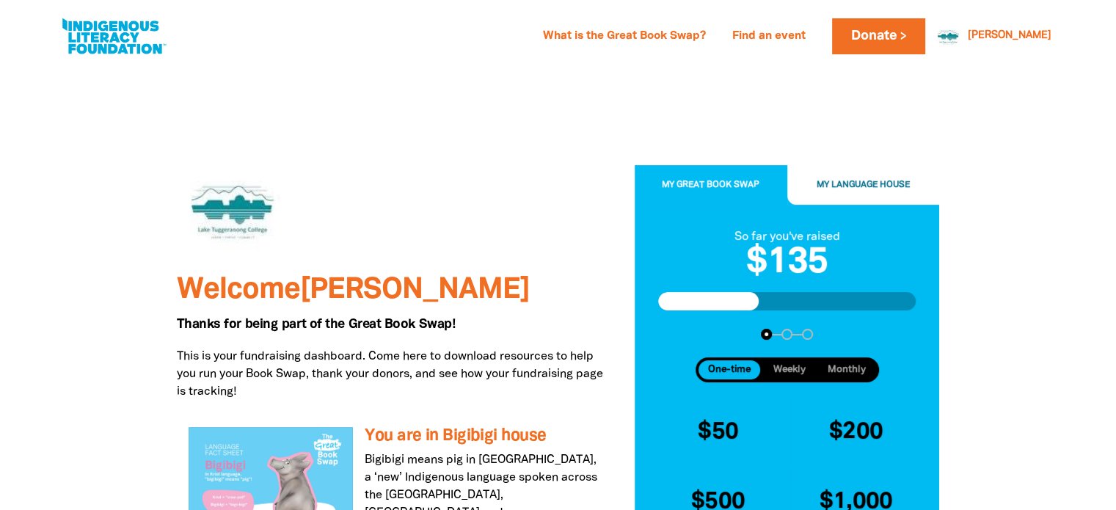
scroll to position [0, 0]
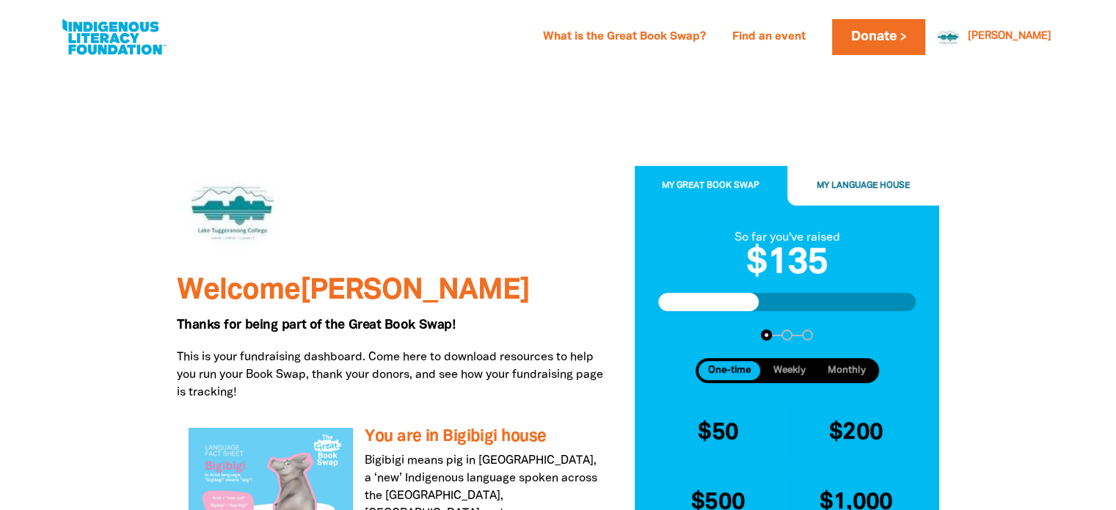
type input "3"
click at [893, 197] on button "My Language House" at bounding box center [863, 186] width 153 height 40
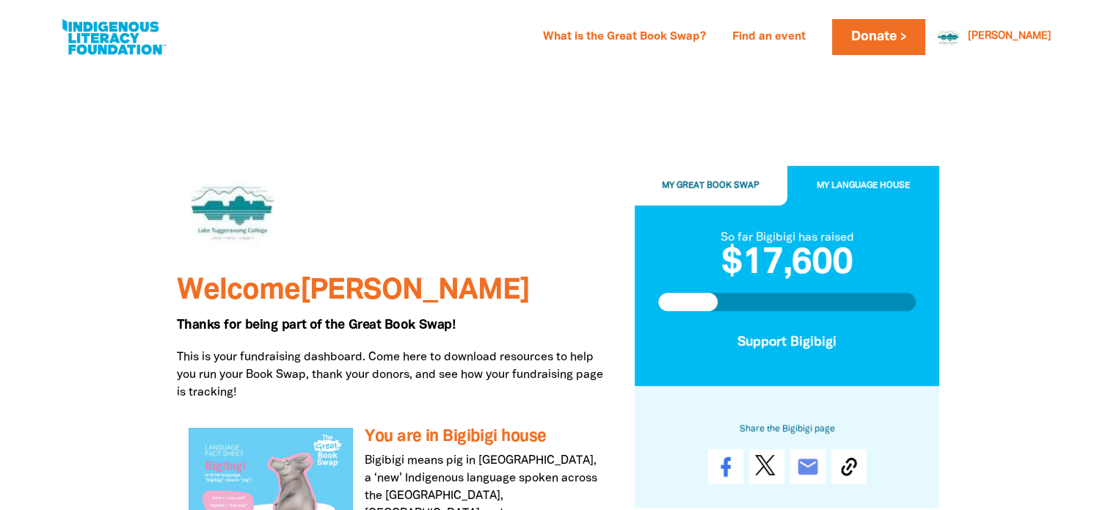
click at [674, 197] on button "My Great Book Swap" at bounding box center [710, 186] width 153 height 40
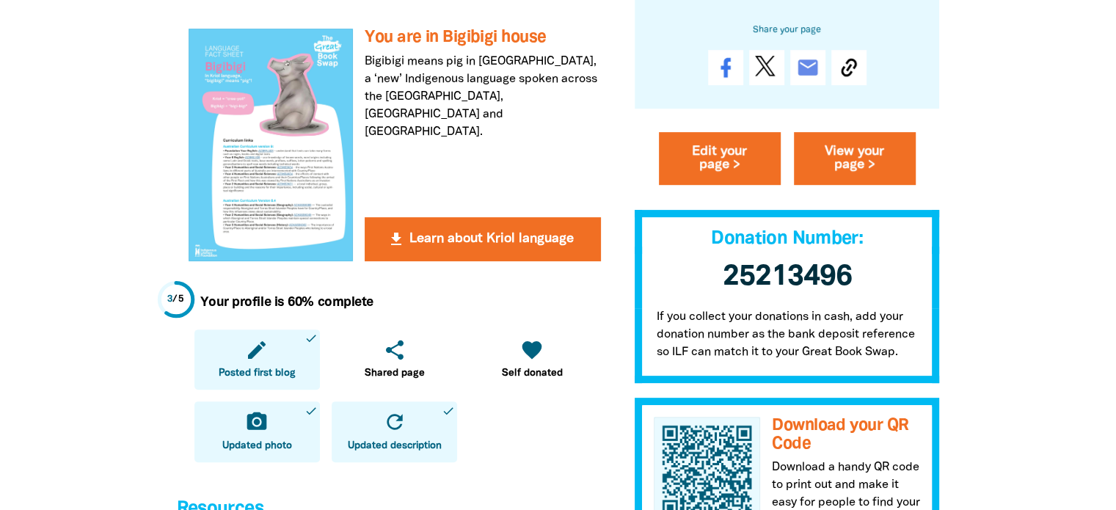
scroll to position [440, 0]
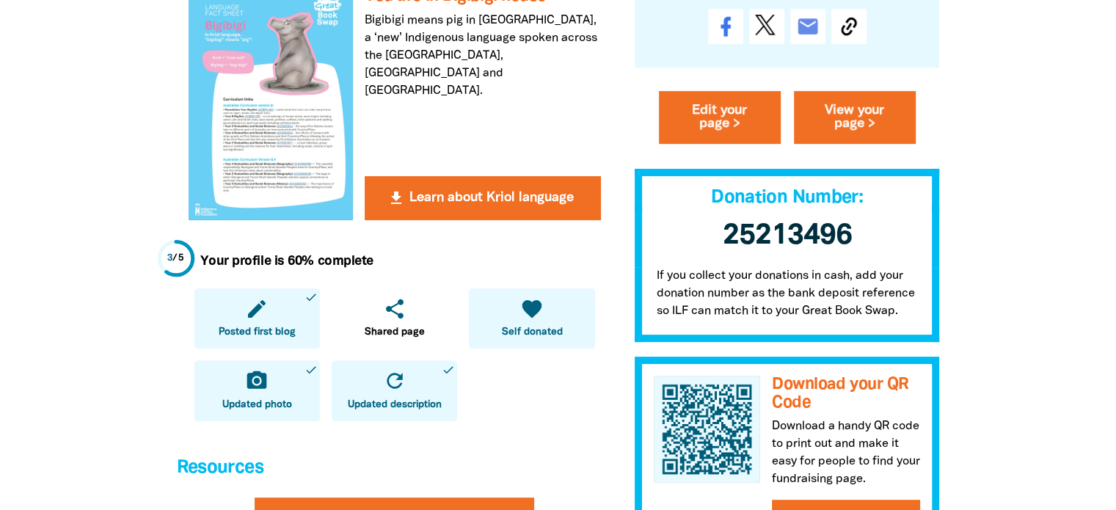
click at [538, 312] on icon "favorite" at bounding box center [531, 308] width 23 height 23
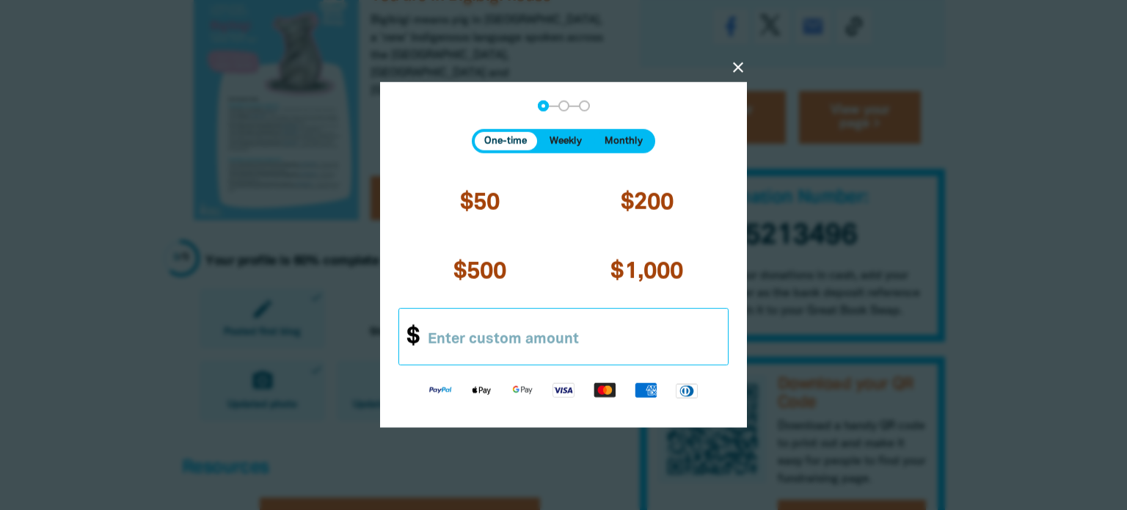
click at [546, 337] on input "Other Amount" at bounding box center [571, 337] width 312 height 56
click at [745, 70] on icon "close" at bounding box center [738, 68] width 18 height 18
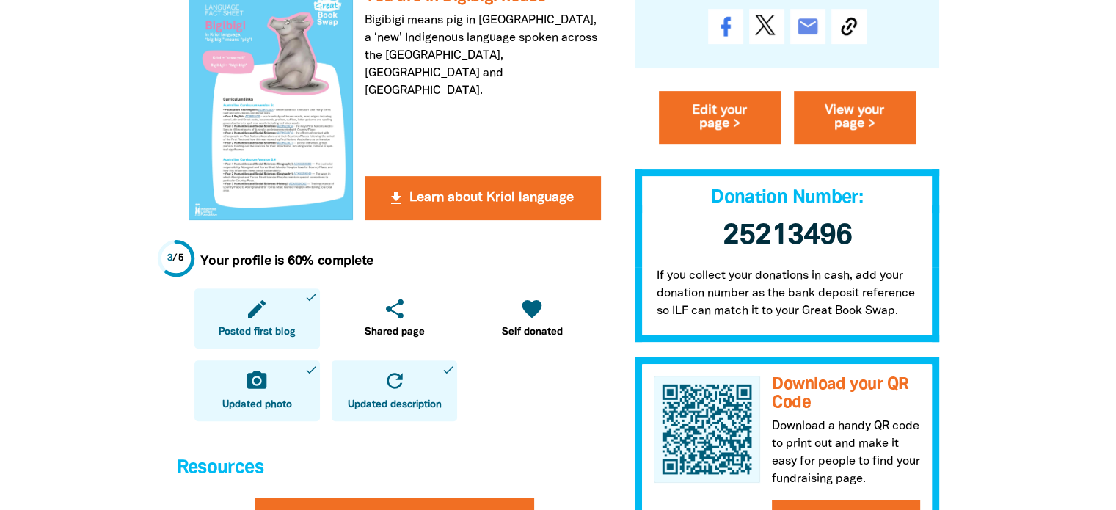
click at [800, 249] on span "25213496 ﻿" at bounding box center [787, 235] width 129 height 27
drag, startPoint x: 725, startPoint y: 238, endPoint x: 846, endPoint y: 237, distance: 121.0
click at [846, 237] on span "25213496 ﻿" at bounding box center [787, 235] width 129 height 27
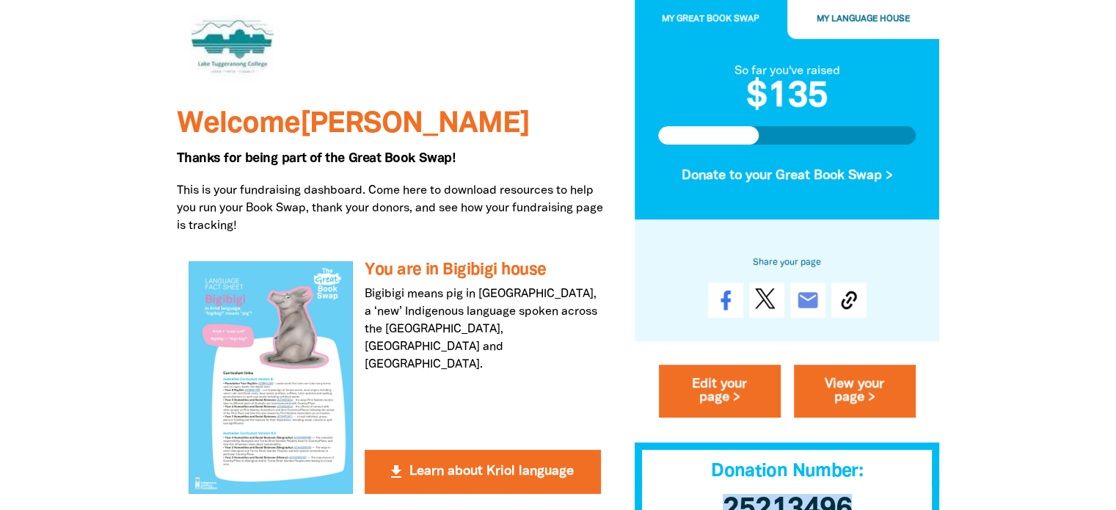
scroll to position [220, 0]
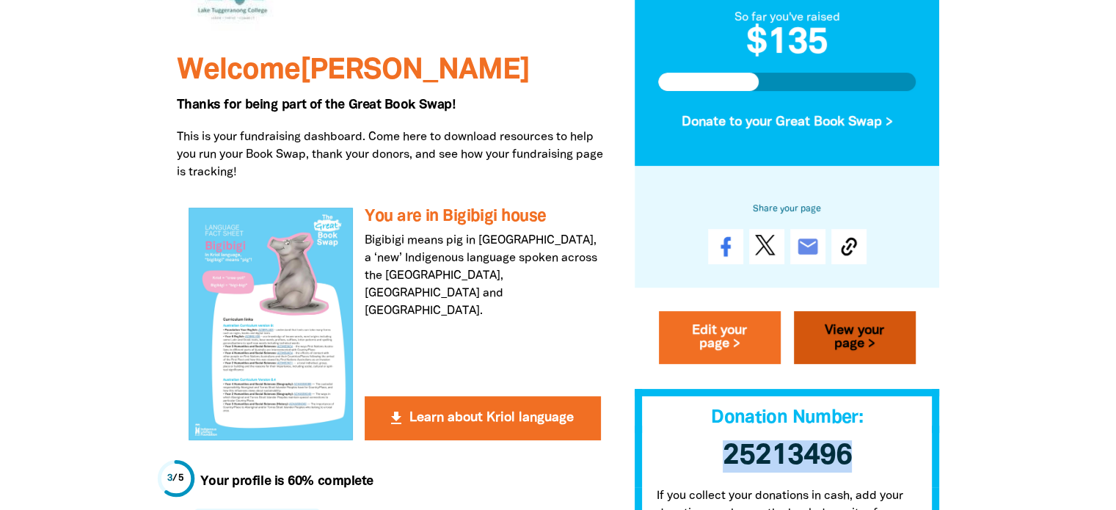
click at [865, 334] on link "View your page >" at bounding box center [855, 337] width 122 height 53
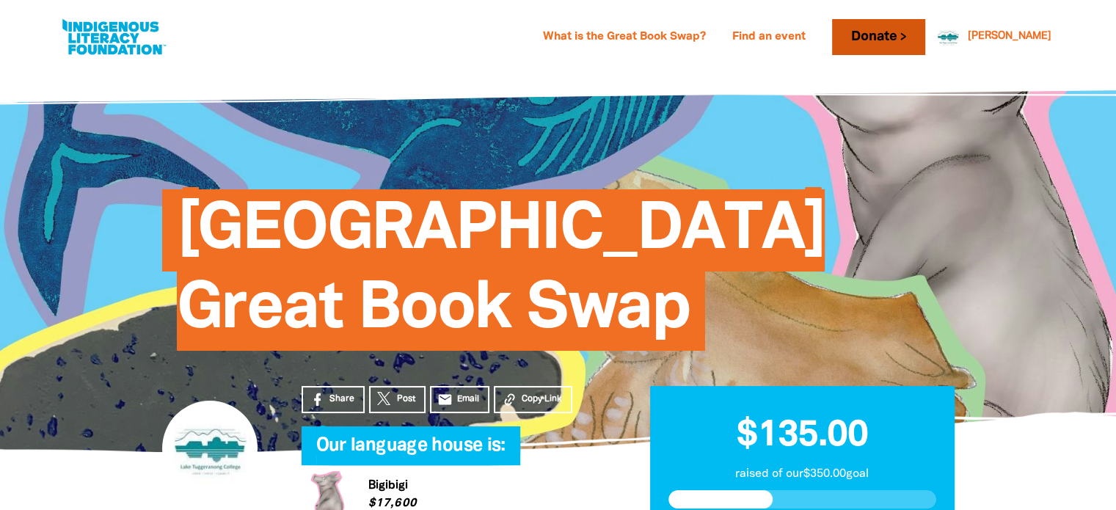
click at [920, 36] on link "Donate" at bounding box center [878, 37] width 92 height 36
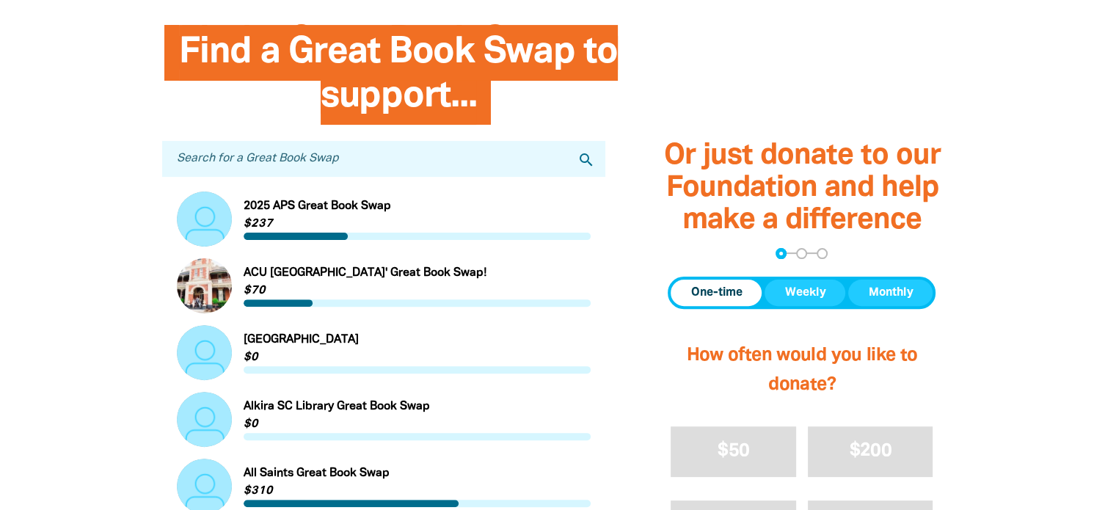
scroll to position [513, 0]
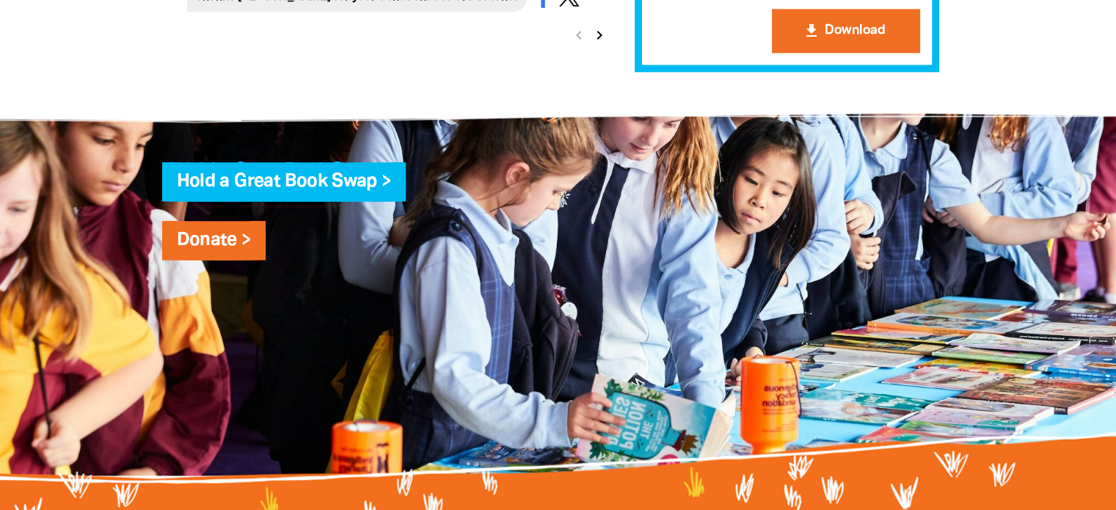
scroll to position [1934, 0]
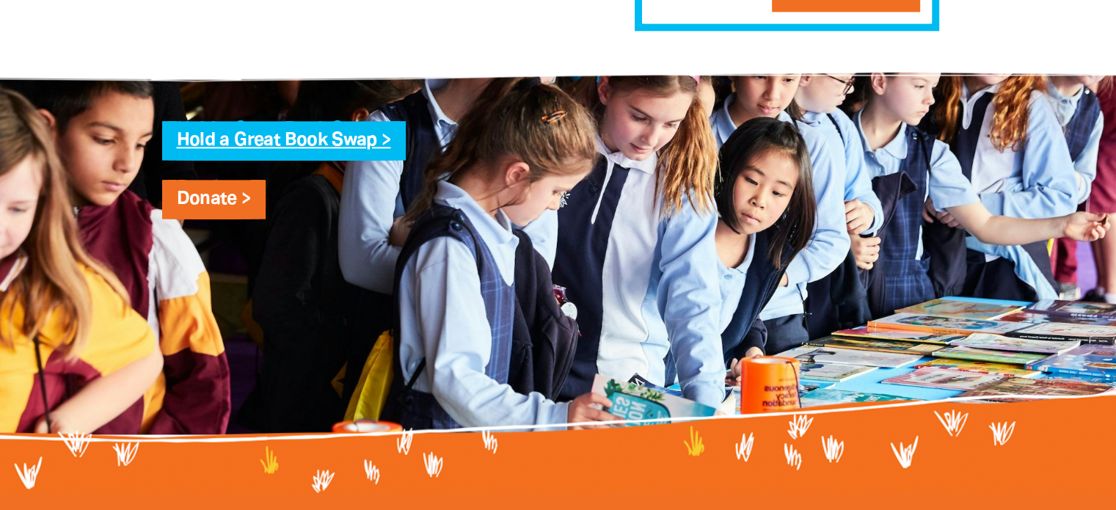
click at [315, 149] on link "Hold a Great Book Swap >" at bounding box center [284, 140] width 214 height 17
select select "high-school"
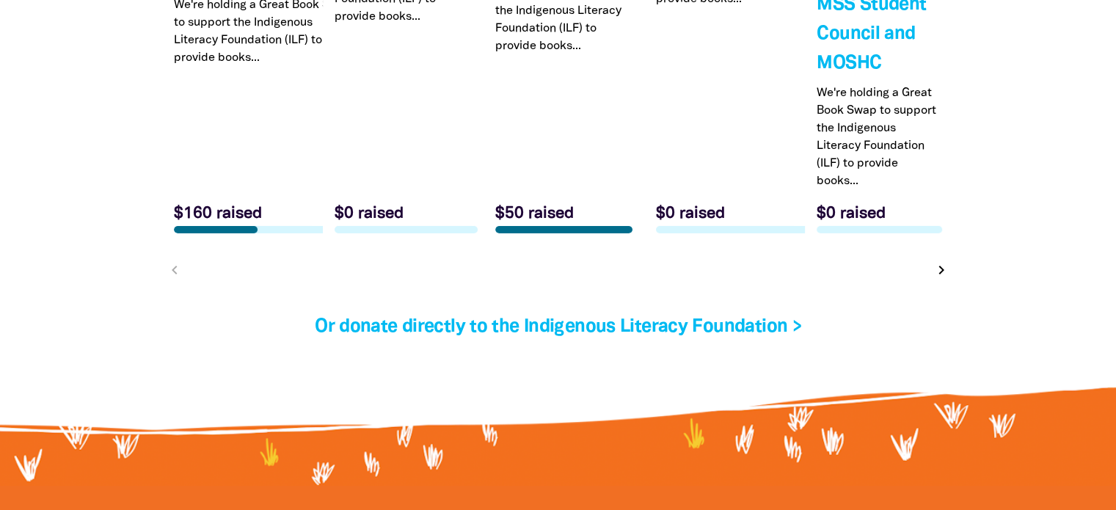
scroll to position [4988, 0]
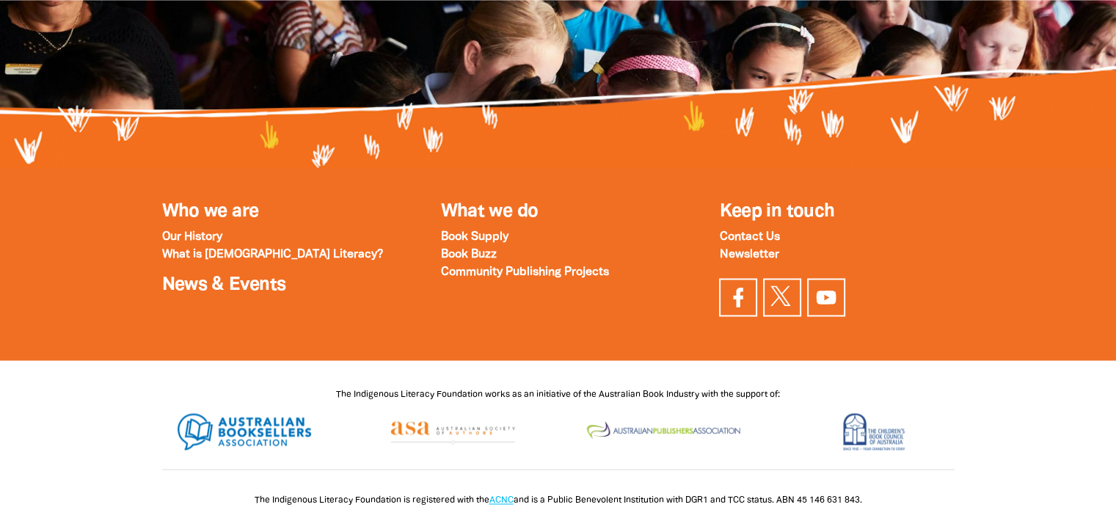
scroll to position [2297, 0]
